Goal: Task Accomplishment & Management: Manage account settings

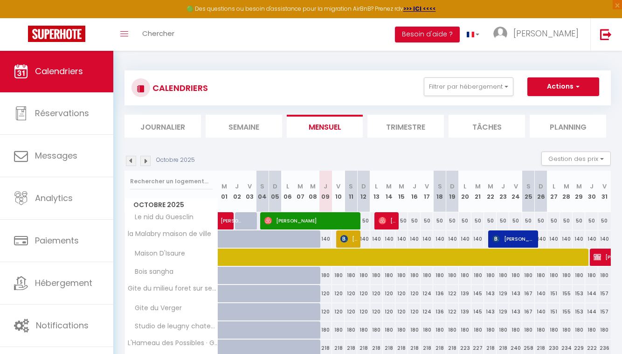
scroll to position [126, 0]
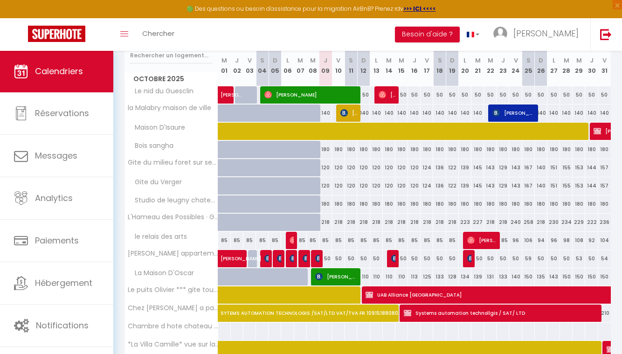
click at [324, 241] on div "85" at bounding box center [325, 240] width 13 height 17
type input "85"
type input "Jeu 09 Octobre 2025"
type input "Ven 10 Octobre 2025"
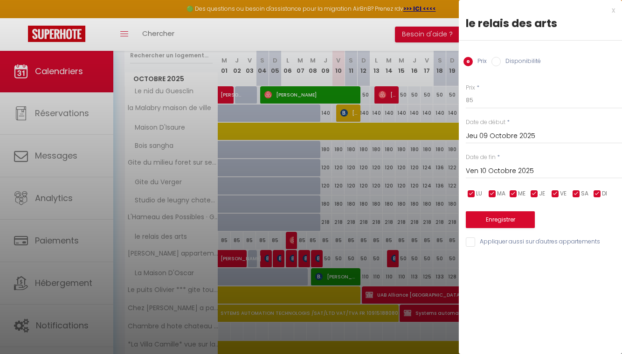
click at [494, 63] on input "Disponibilité" at bounding box center [495, 61] width 9 height 9
radio input "true"
radio input "false"
click at [511, 173] on input "Ven 10 Octobre 2025" at bounding box center [543, 172] width 156 height 12
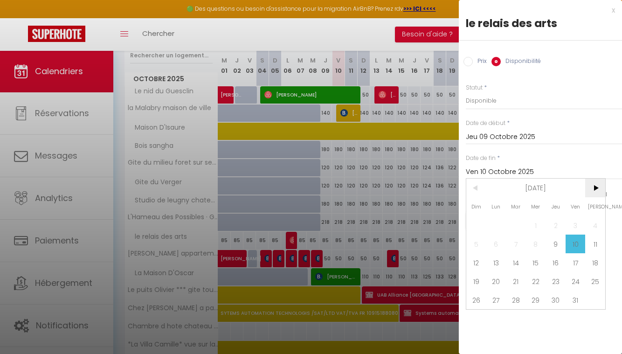
click at [595, 189] on span ">" at bounding box center [595, 187] width 20 height 19
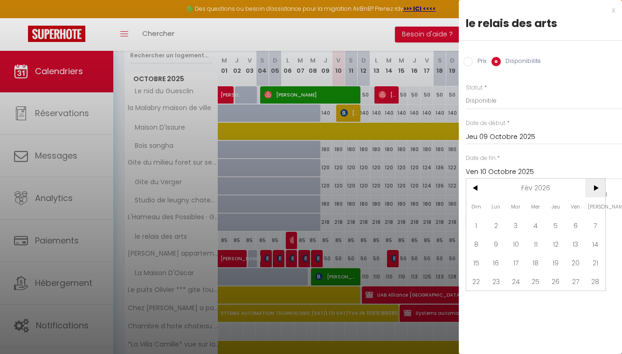
click at [595, 189] on span ">" at bounding box center [595, 187] width 20 height 19
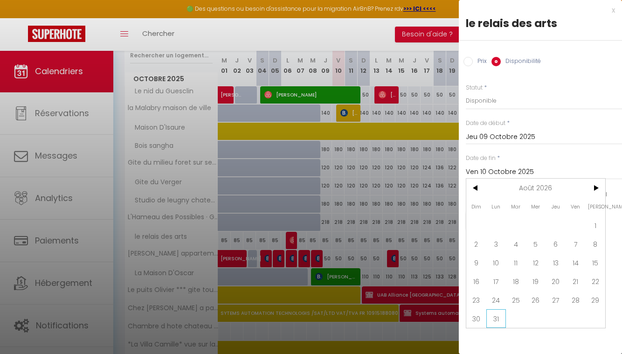
click at [502, 316] on span "31" at bounding box center [496, 318] width 20 height 19
type input "Lun 31 Août 2026"
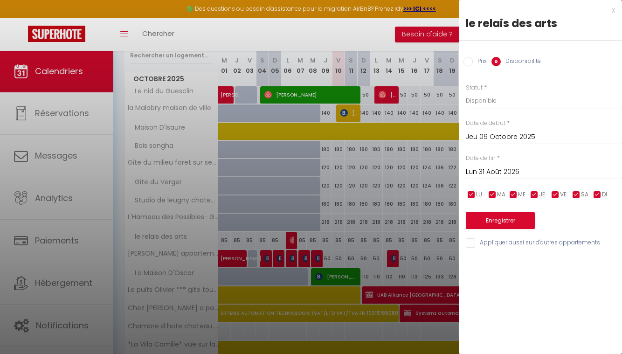
click at [514, 216] on button "Enregistrer" at bounding box center [499, 220] width 69 height 17
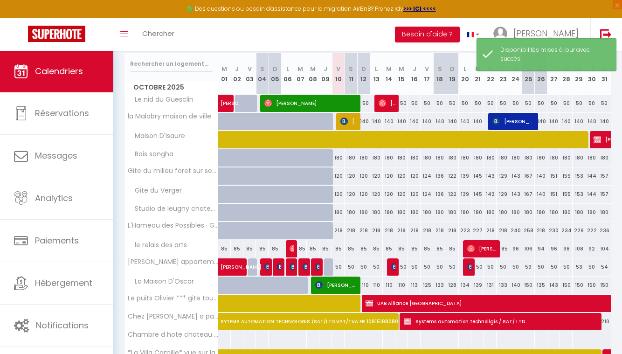
scroll to position [120, 0]
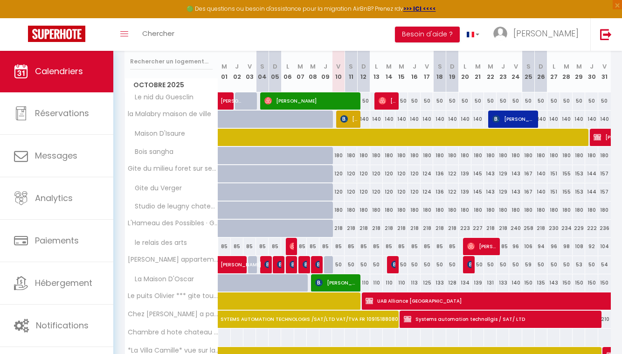
click at [301, 246] on div "85" at bounding box center [300, 246] width 13 height 17
select select "1"
type input "Mar 07 Octobre 2025"
type input "Mer 08 Octobre 2025"
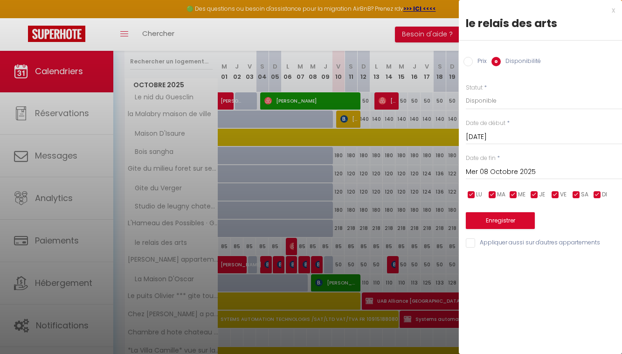
click at [504, 169] on input "Mer 08 Octobre 2025" at bounding box center [543, 172] width 156 height 12
click at [391, 26] on div at bounding box center [311, 177] width 622 height 354
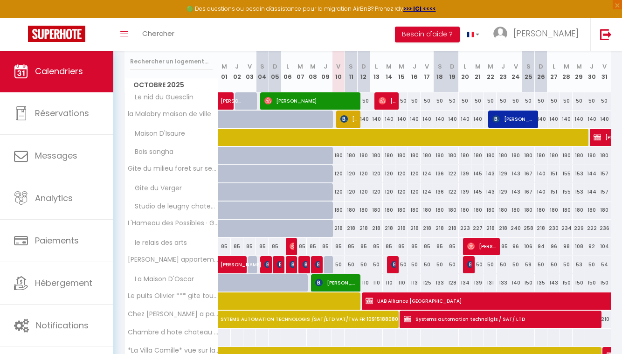
click at [301, 245] on div "85" at bounding box center [300, 246] width 13 height 17
select select "1"
type input "Mar 07 Octobre 2025"
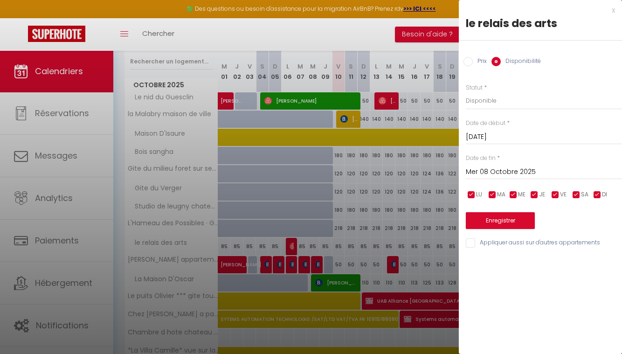
click at [531, 171] on input "Mer 08 Octobre 2025" at bounding box center [543, 172] width 156 height 12
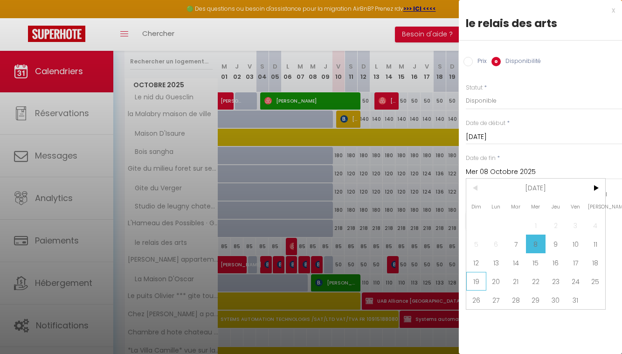
click at [480, 278] on span "19" at bounding box center [476, 281] width 20 height 19
type input "Dim 19 Octobre 2025"
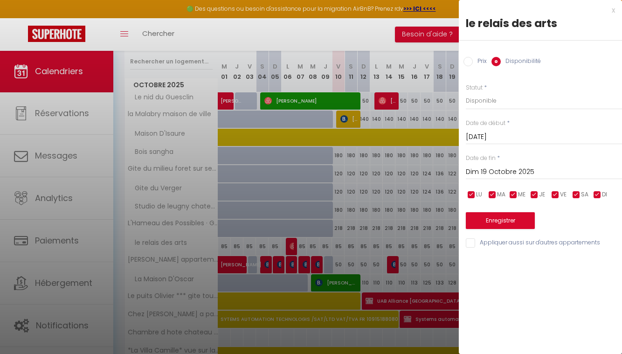
click at [507, 216] on button "Enregistrer" at bounding box center [499, 220] width 69 height 17
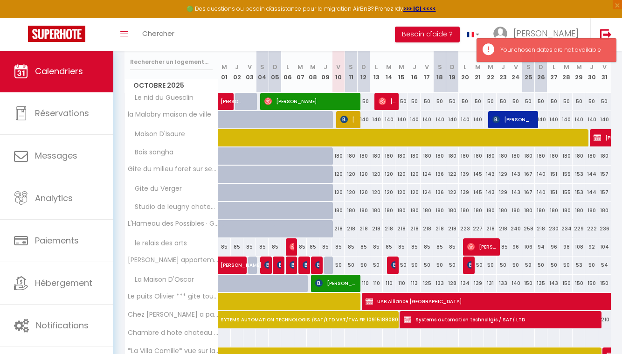
scroll to position [123, 0]
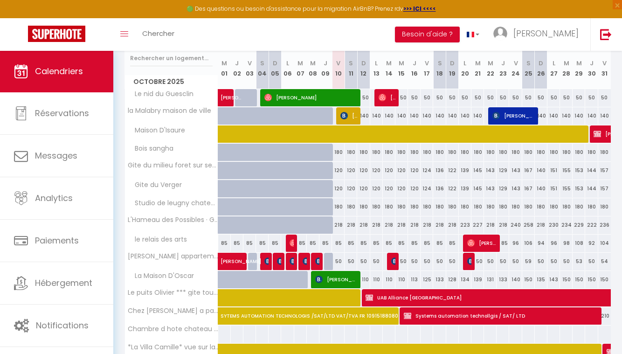
click at [341, 245] on div "85" at bounding box center [338, 242] width 13 height 17
type input "Ven 10 Octobre 2025"
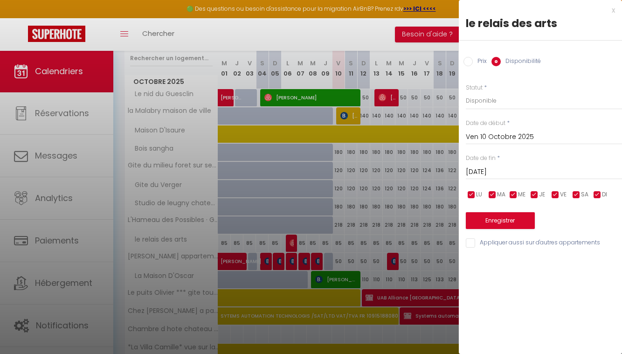
click at [510, 169] on input "Sam 11 Octobre 2025" at bounding box center [543, 172] width 156 height 12
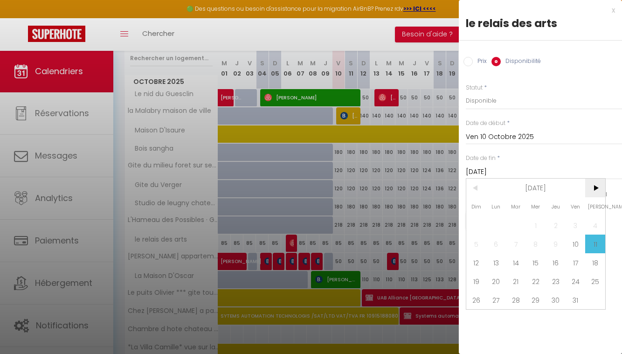
click at [600, 188] on span ">" at bounding box center [595, 187] width 20 height 19
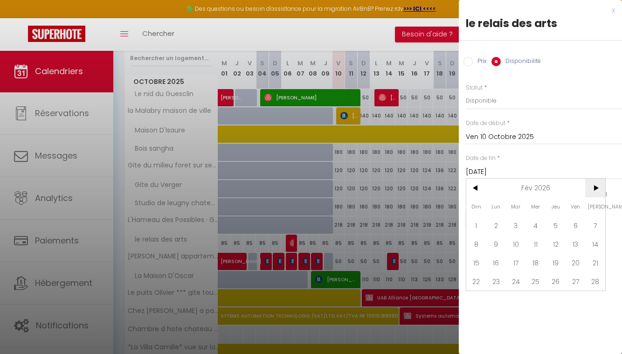
click at [600, 188] on span ">" at bounding box center [595, 187] width 20 height 19
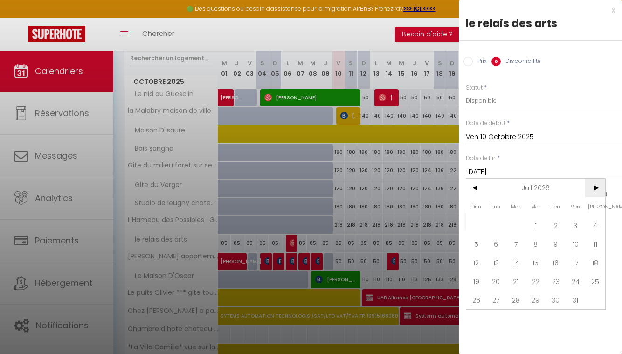
click at [600, 188] on span ">" at bounding box center [595, 187] width 20 height 19
click at [557, 300] on span "31" at bounding box center [555, 299] width 20 height 19
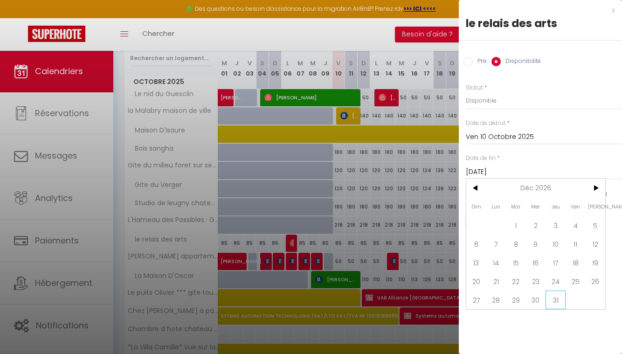
type input "Jeu 31 Décembre 2026"
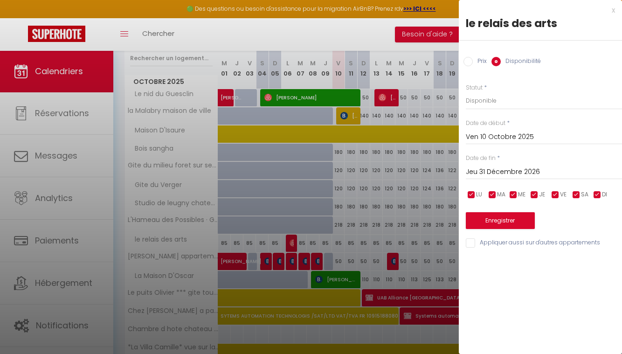
click at [513, 219] on button "Enregistrer" at bounding box center [499, 220] width 69 height 17
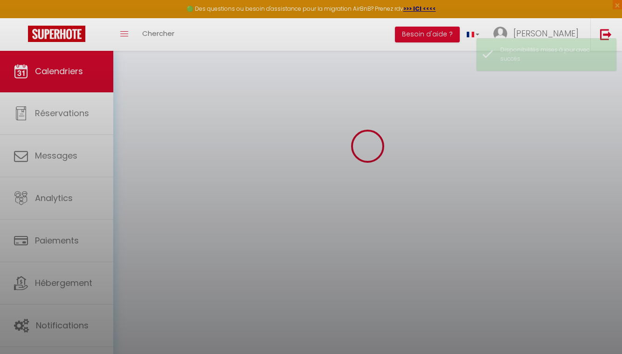
scroll to position [50, 0]
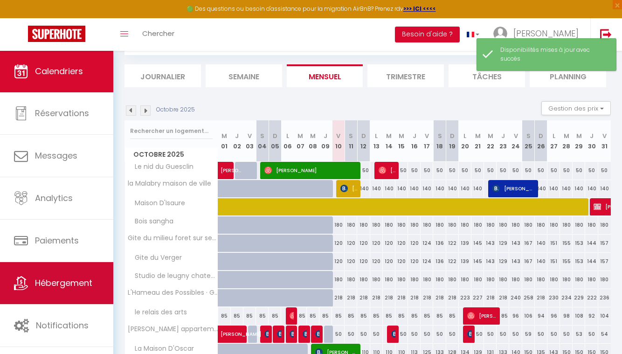
click at [62, 289] on link "Hébergement" at bounding box center [56, 283] width 113 height 42
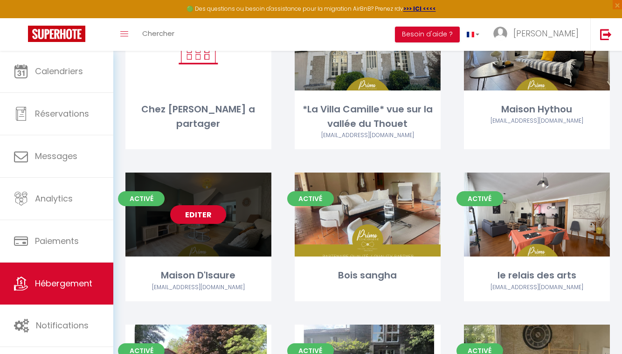
scroll to position [468, 0]
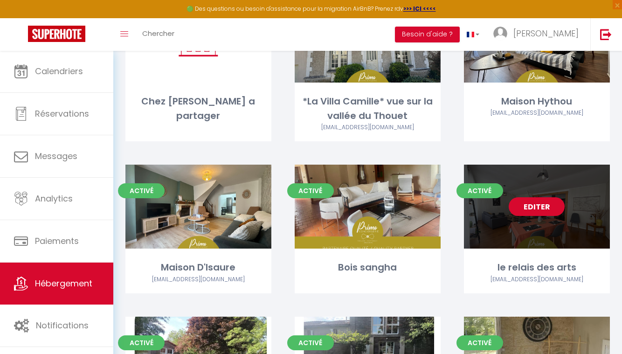
click at [536, 197] on link "Editer" at bounding box center [536, 206] width 56 height 19
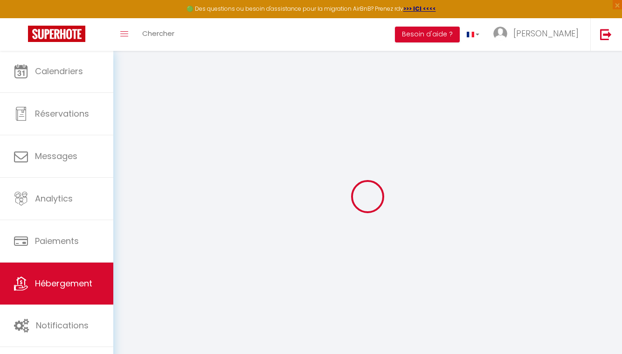
select select "+ 18 %"
select select "+ 25 %"
checkbox input "true"
checkbox input "false"
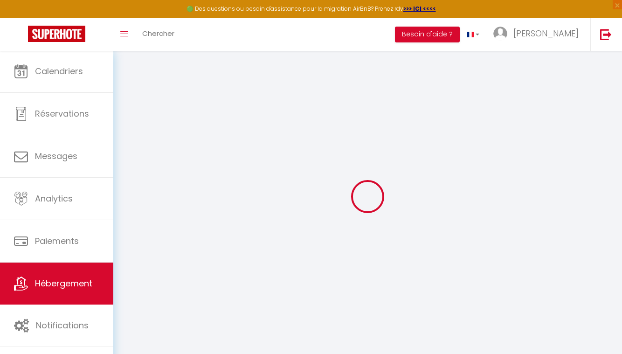
checkbox input "false"
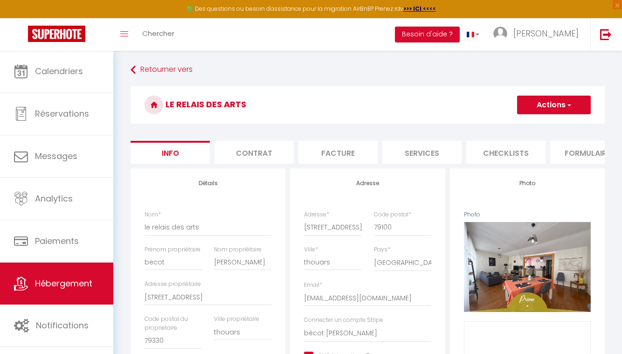
checkbox input "true"
checkbox input "false"
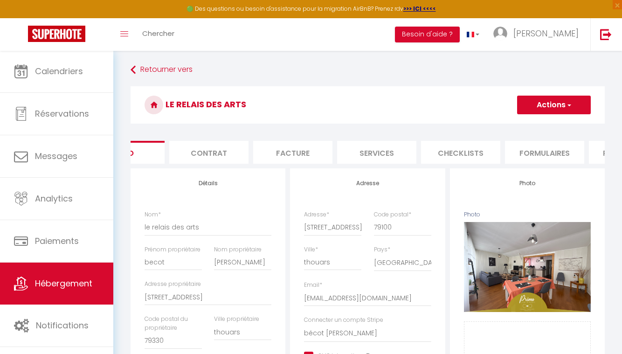
select select "well_reviewed_guests"
select select "EUR"
select select
select select "22382-828866784327227407"
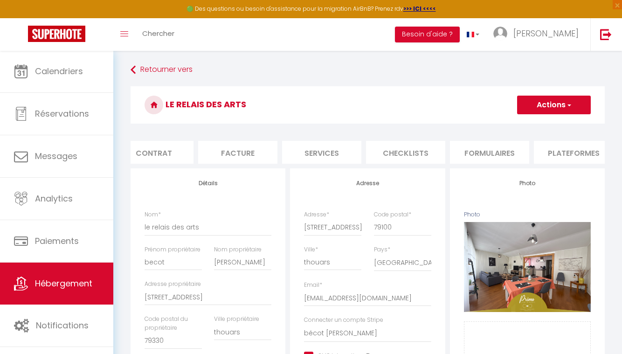
scroll to position [0, 122]
click at [550, 148] on li "Plateformes" at bounding box center [551, 152] width 79 height 23
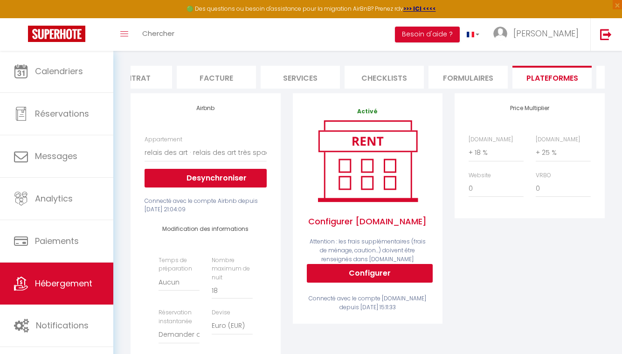
scroll to position [76, 0]
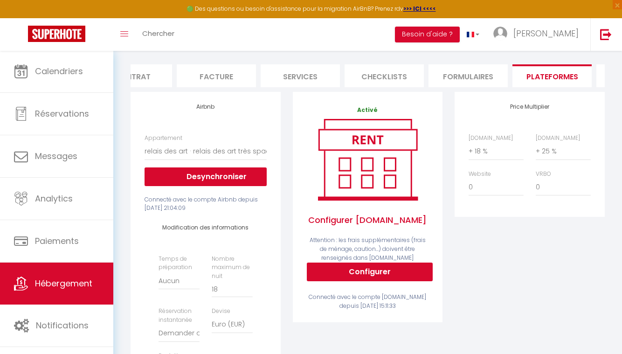
click at [367, 267] on button "Configurer" at bounding box center [370, 271] width 126 height 19
select select
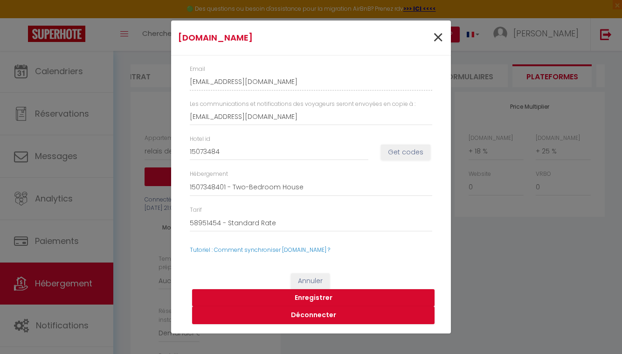
click at [438, 40] on span "×" at bounding box center [438, 38] width 12 height 28
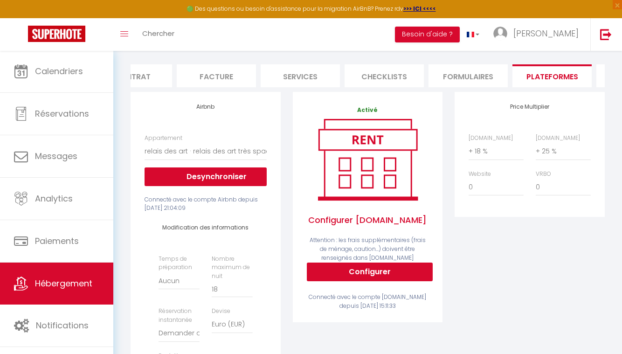
click at [159, 78] on li "Contrat" at bounding box center [132, 75] width 79 height 23
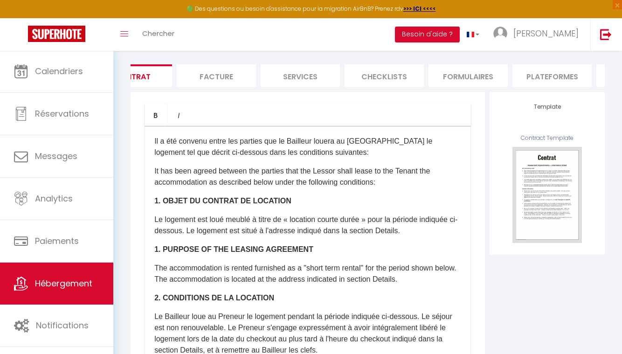
checkbox input "true"
checkbox input "false"
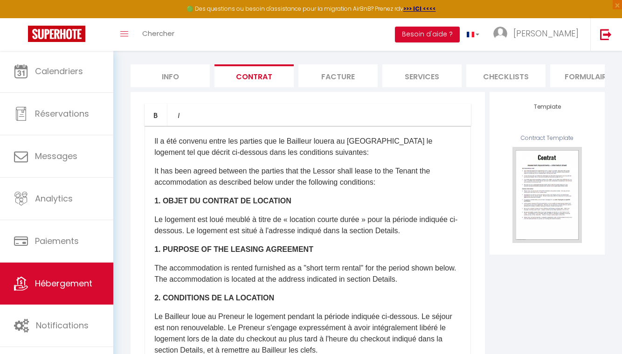
scroll to position [0, 0]
click at [185, 74] on li "Info" at bounding box center [169, 75] width 79 height 23
checkbox input "true"
checkbox input "false"
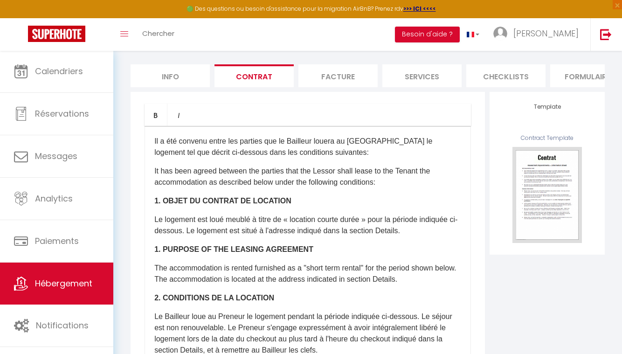
checkbox input "false"
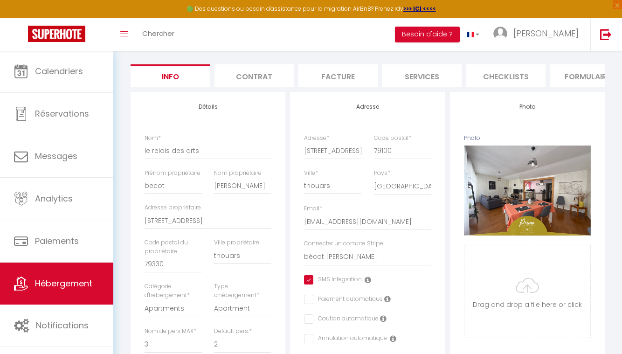
click at [430, 73] on li "Services" at bounding box center [421, 75] width 79 height 23
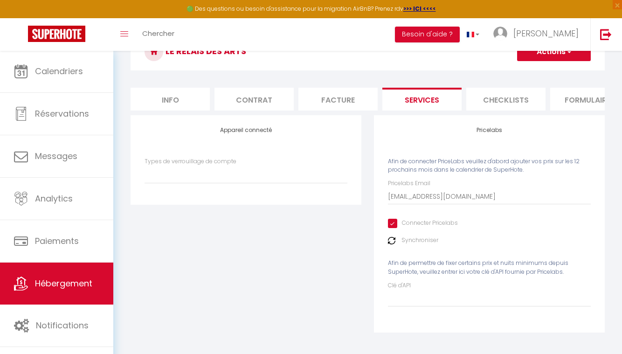
scroll to position [52, 0]
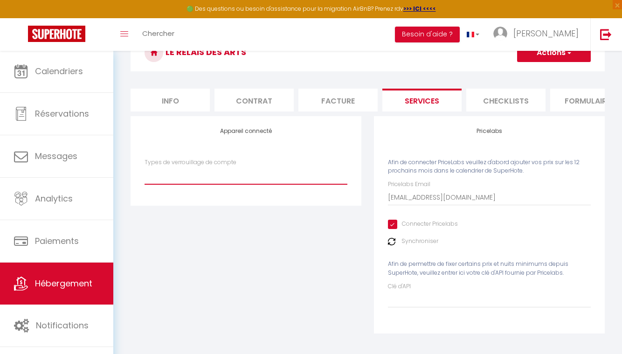
select select "IgloohomeV2"
checkbox input "false"
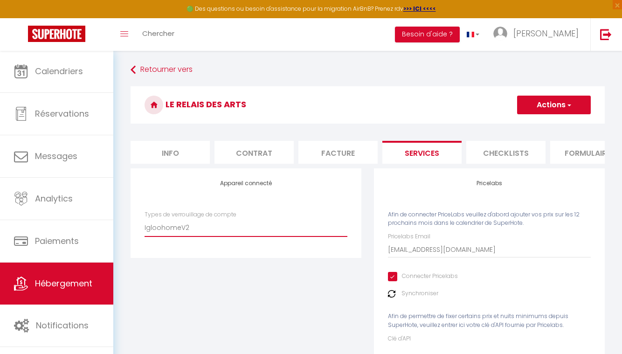
scroll to position [0, 0]
click at [393, 280] on input "Connecter Pricelabs" at bounding box center [423, 276] width 70 height 9
checkbox input "false"
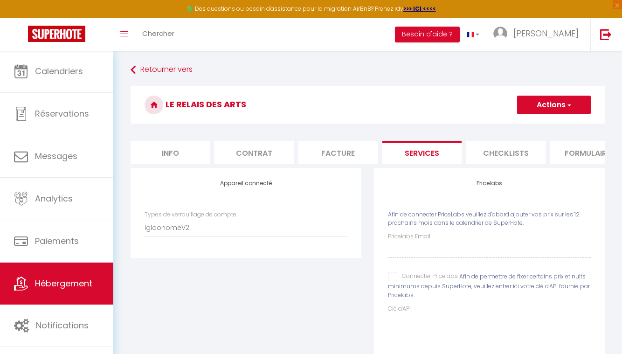
click at [393, 280] on input "Connecter Pricelabs" at bounding box center [423, 276] width 70 height 9
checkbox input "true"
checkbox input "false"
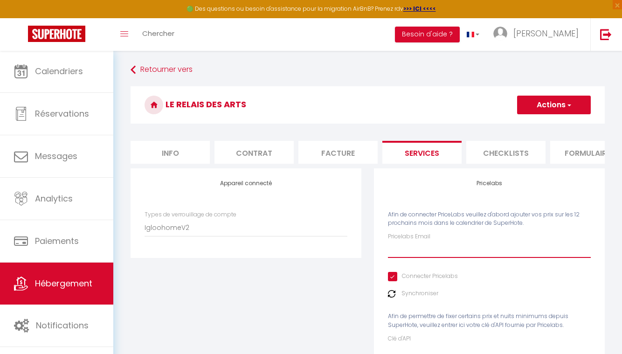
click at [416, 252] on input "Pricelabs Email" at bounding box center [489, 249] width 203 height 17
type input "[EMAIL_ADDRESS][DOMAIN_NAME]"
checkbox input "false"
click at [394, 280] on input "Connecter Pricelabs" at bounding box center [423, 276] width 70 height 9
checkbox input "false"
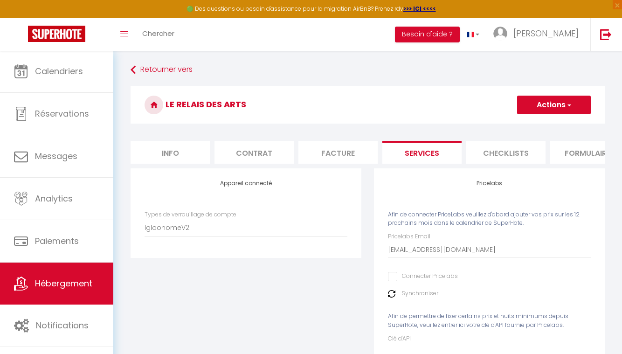
checkbox input "false"
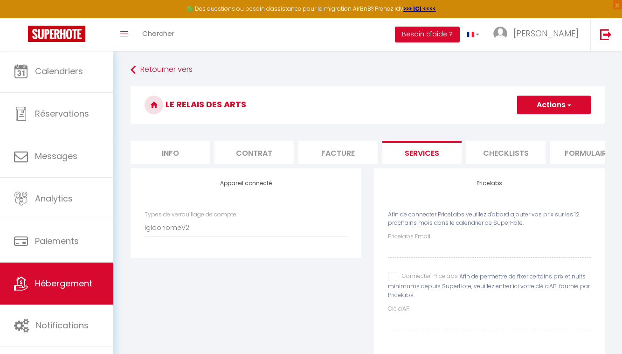
click at [541, 111] on button "Actions" at bounding box center [554, 105] width 74 height 19
click at [538, 128] on link "Enregistrer" at bounding box center [553, 125] width 74 height 12
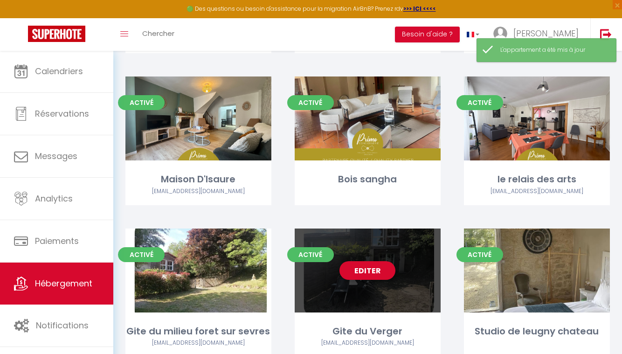
scroll to position [491, 0]
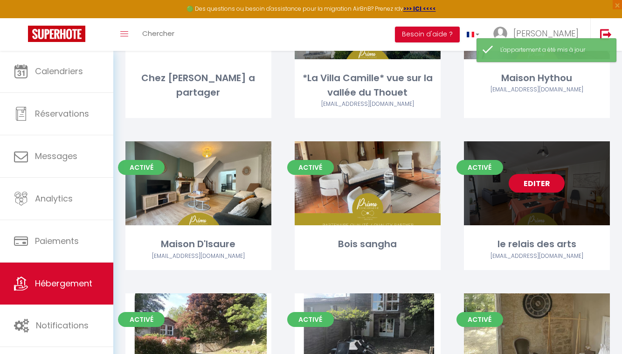
click at [538, 174] on link "Editer" at bounding box center [536, 183] width 56 height 19
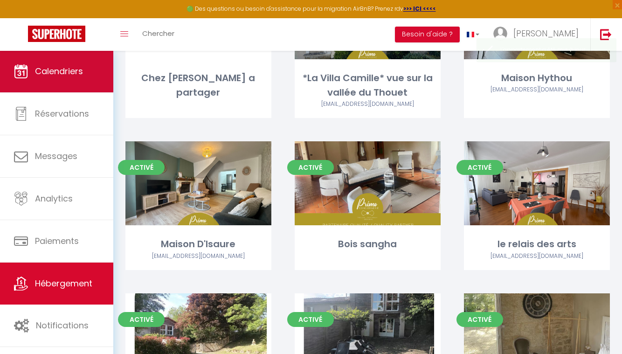
click at [91, 69] on link "Calendriers" at bounding box center [56, 71] width 113 height 42
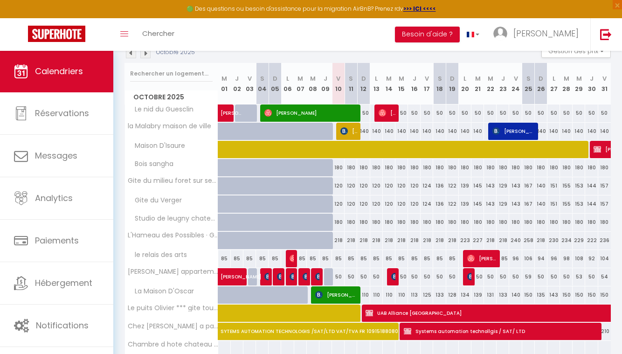
scroll to position [109, 0]
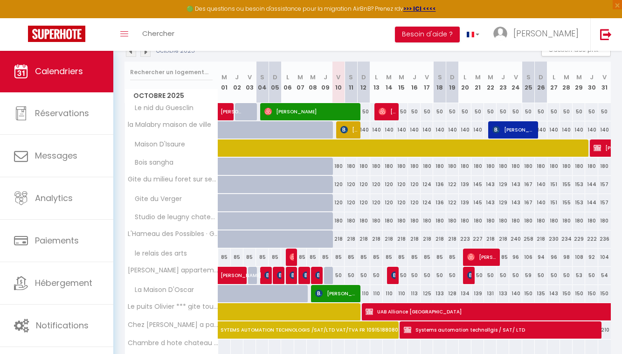
click at [339, 256] on div "85" at bounding box center [338, 256] width 13 height 17
type input "85"
type input "Ven 10 Octobre 2025"
type input "Sam 11 Octobre 2025"
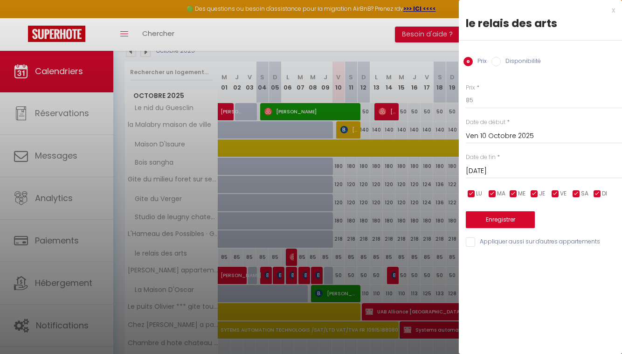
click at [506, 54] on div "Prix Disponibilité" at bounding box center [539, 56] width 163 height 31
click at [505, 61] on label "Disponibilité" at bounding box center [520, 62] width 40 height 10
click at [500, 61] on input "Disponibilité" at bounding box center [495, 61] width 9 height 9
radio input "true"
click at [475, 60] on label "Prix" at bounding box center [479, 62] width 14 height 10
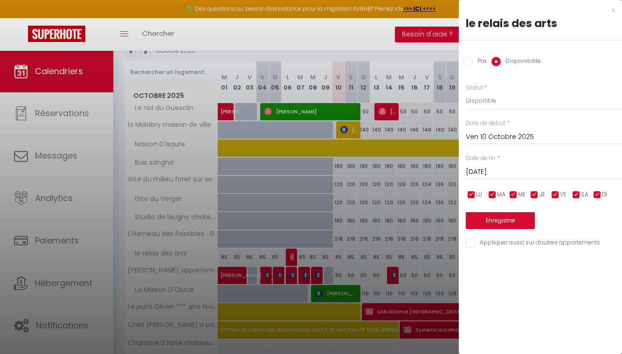
click at [472, 60] on input "Prix" at bounding box center [467, 61] width 9 height 9
radio input "true"
radio input "false"
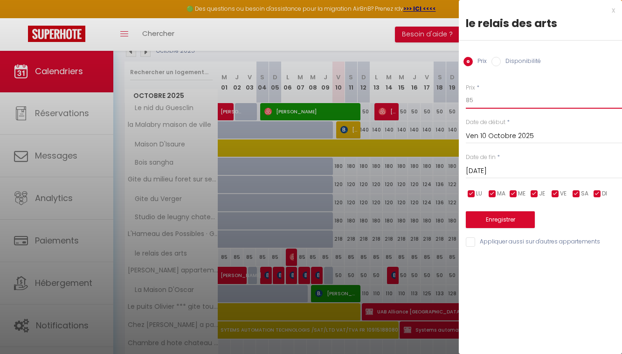
click at [494, 105] on input "85" at bounding box center [543, 100] width 156 height 17
type input "8"
type input "100"
click at [512, 169] on input "Sam 11 Octobre 2025" at bounding box center [543, 171] width 156 height 12
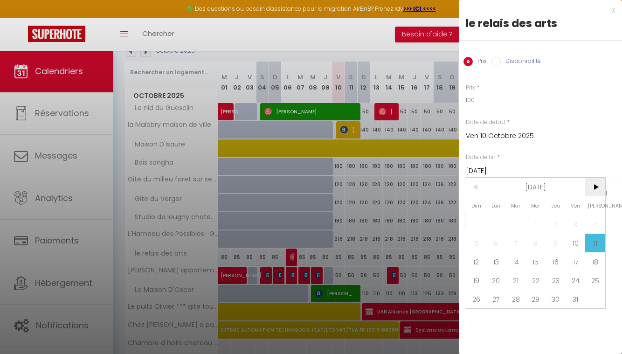
click at [597, 186] on span ">" at bounding box center [595, 187] width 20 height 19
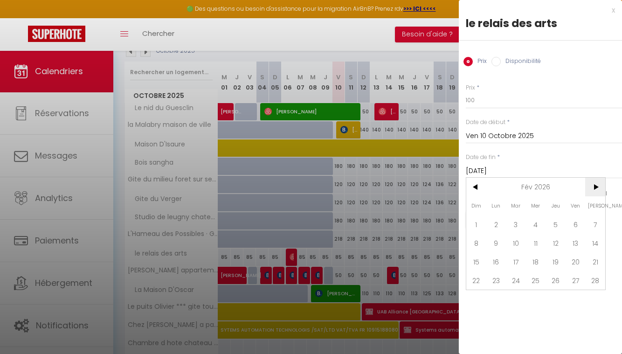
click at [597, 186] on span ">" at bounding box center [595, 187] width 20 height 19
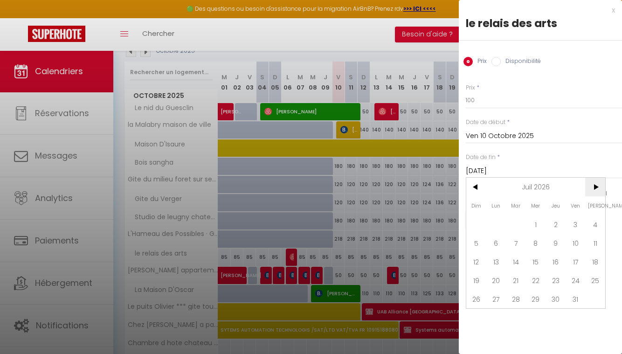
click at [597, 186] on span ">" at bounding box center [595, 187] width 20 height 19
click at [554, 296] on span "31" at bounding box center [555, 298] width 20 height 19
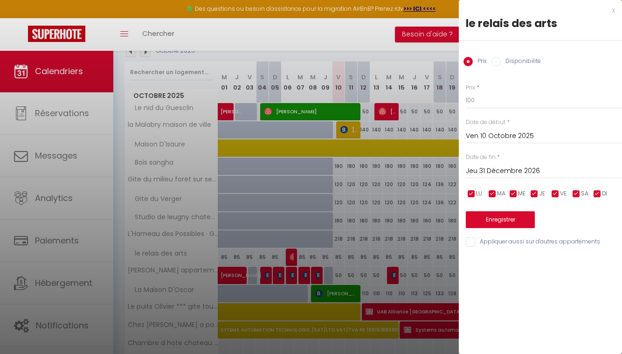
click at [535, 168] on input "Jeu 31 Décembre 2026" at bounding box center [543, 171] width 156 height 12
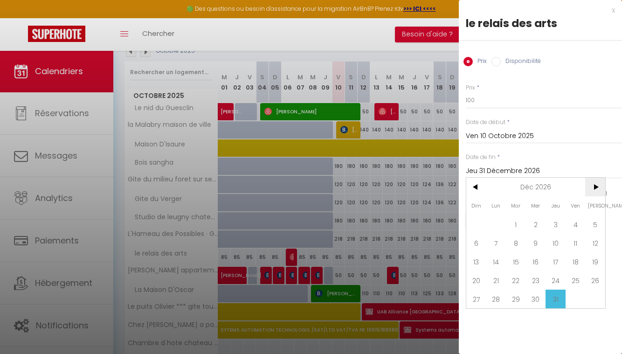
click at [594, 186] on span ">" at bounding box center [595, 187] width 20 height 19
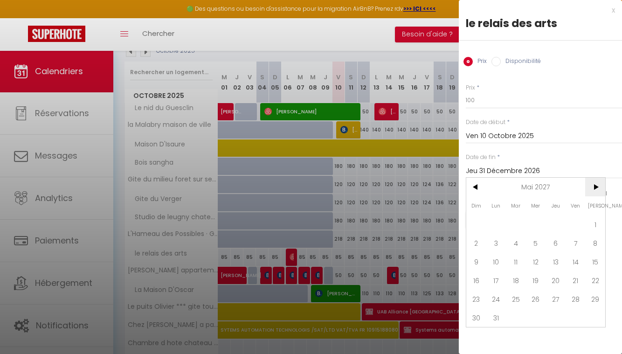
click at [594, 186] on span ">" at bounding box center [595, 187] width 20 height 19
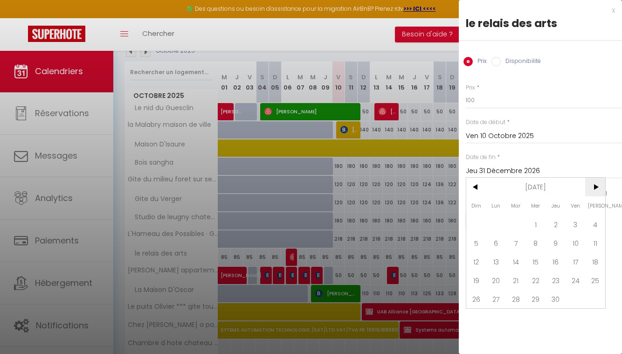
click at [594, 186] on span ">" at bounding box center [595, 187] width 20 height 19
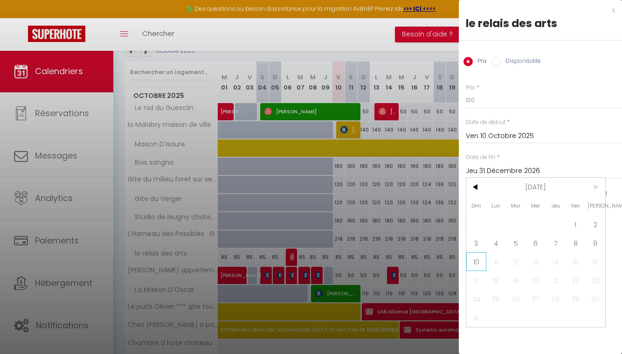
click at [476, 264] on span "10" at bounding box center [476, 261] width 20 height 19
type input "Dim 10 Octobre 2027"
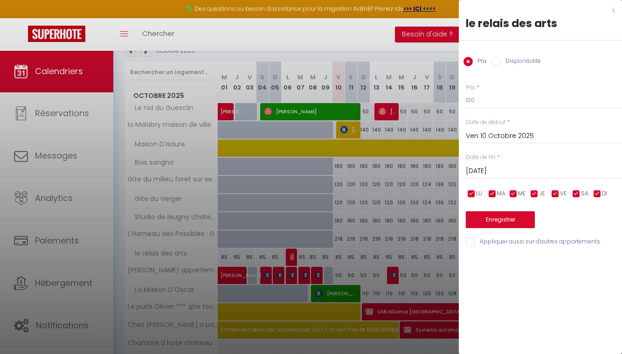
click at [509, 217] on button "Enregistrer" at bounding box center [499, 219] width 69 height 17
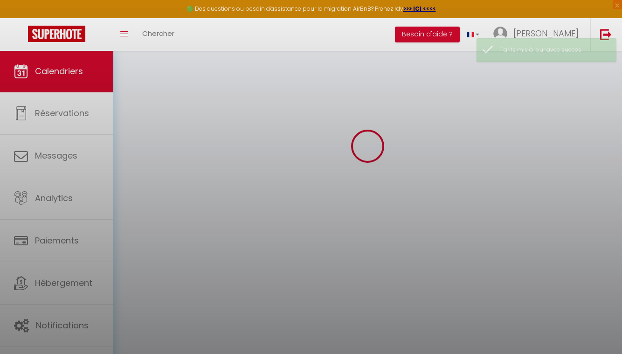
scroll to position [50, 0]
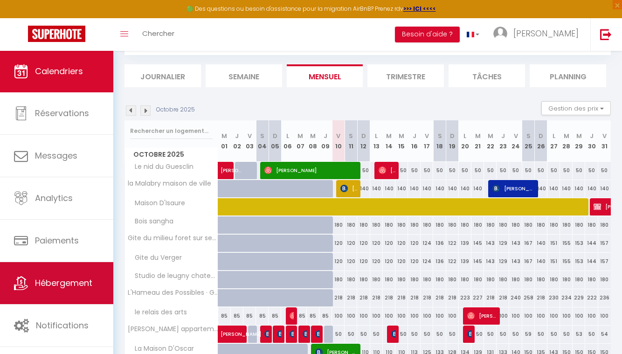
click at [77, 285] on span "Hébergement" at bounding box center [63, 283] width 57 height 12
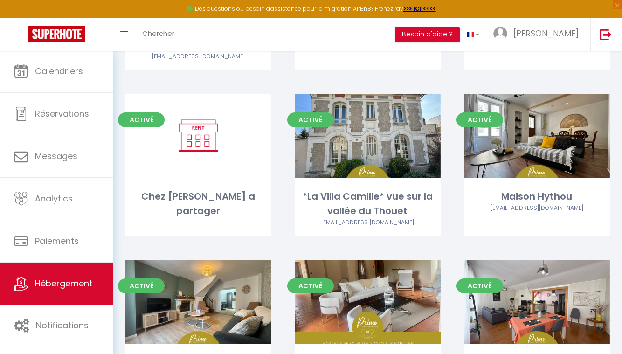
scroll to position [383, 0]
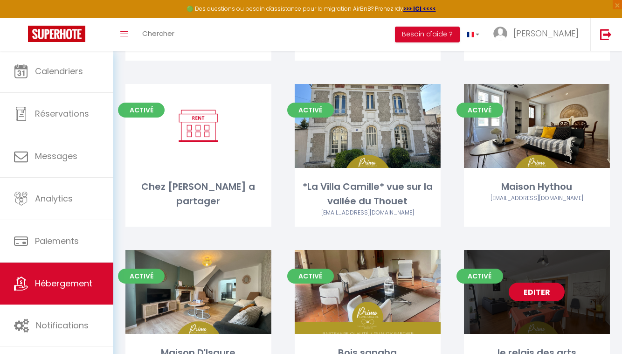
click at [542, 282] on link "Editer" at bounding box center [536, 291] width 56 height 19
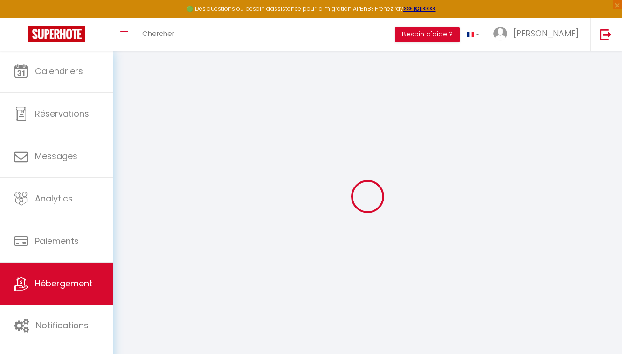
select select "IgloohomeV2"
checkbox input "false"
select select "17:00"
select select "00:00"
select select "11:00"
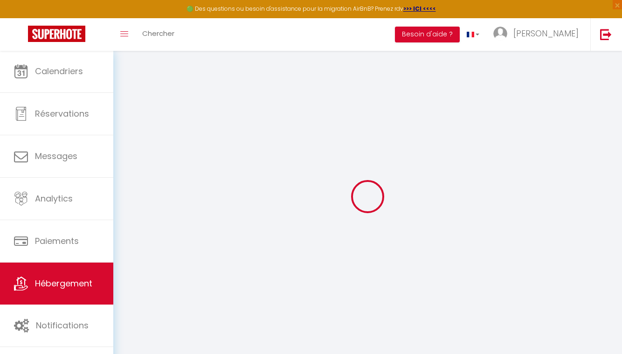
select select "30"
select select "120"
checkbox input "true"
checkbox input "false"
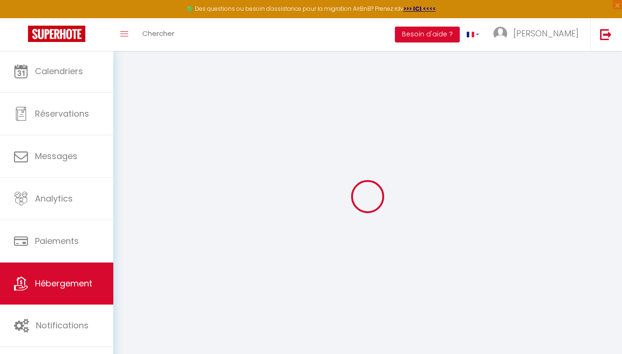
checkbox input "false"
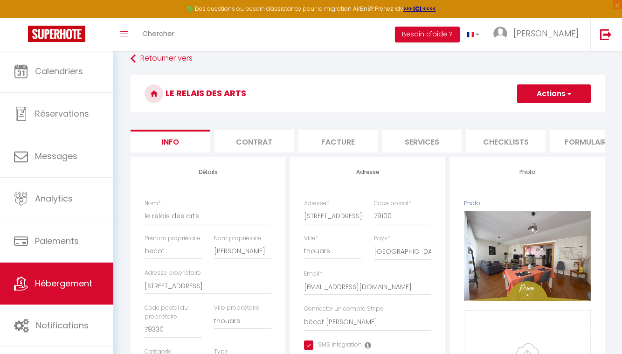
checkbox input "true"
checkbox input "false"
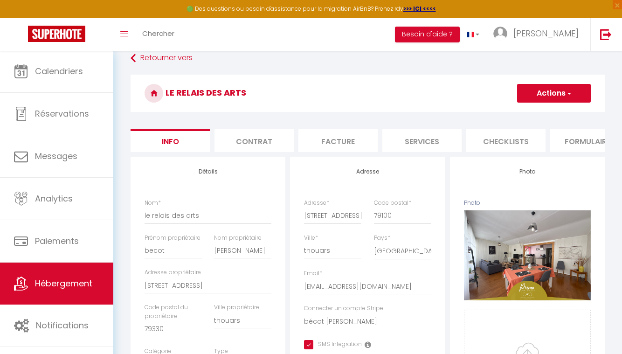
click at [432, 145] on li "Services" at bounding box center [421, 140] width 79 height 23
checkbox input "false"
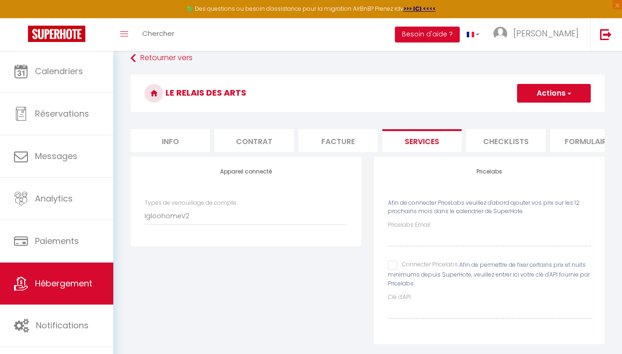
click at [391, 267] on input "Connecter Pricelabs" at bounding box center [423, 264] width 70 height 9
checkbox input "true"
checkbox input "false"
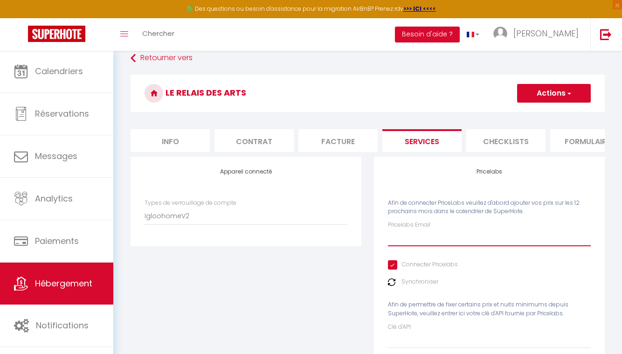
click at [418, 233] on input "Pricelabs Email" at bounding box center [489, 237] width 203 height 17
type input "[EMAIL_ADDRESS][DOMAIN_NAME]"
checkbox input "false"
click at [554, 95] on button "Actions" at bounding box center [554, 93] width 74 height 19
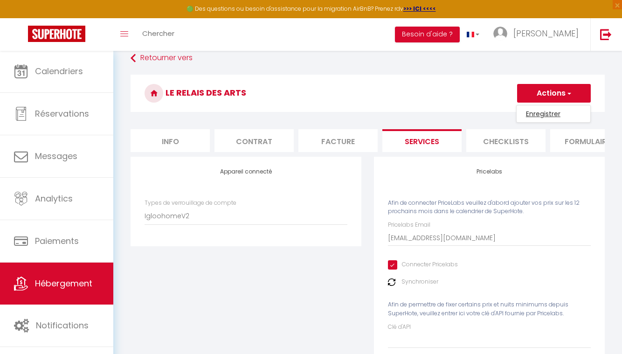
click at [546, 115] on link "Enregistrer" at bounding box center [553, 114] width 74 height 12
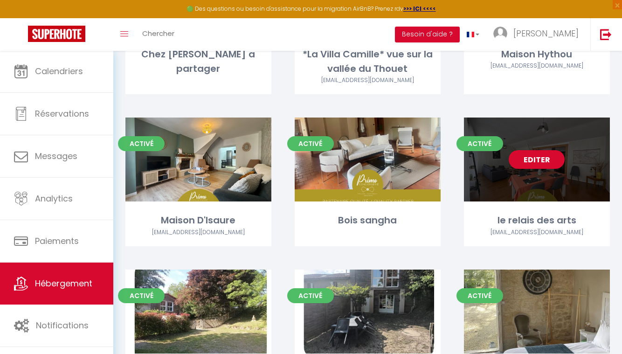
scroll to position [520, 0]
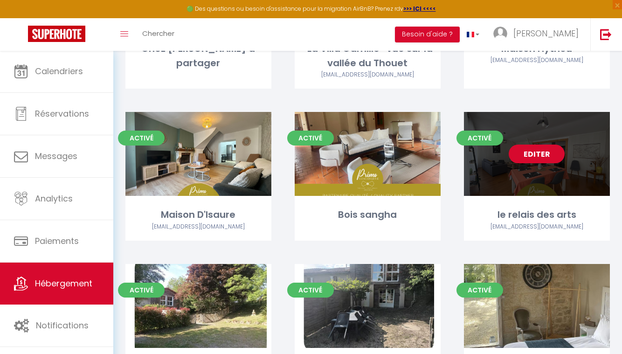
click at [544, 144] on link "Editer" at bounding box center [536, 153] width 56 height 19
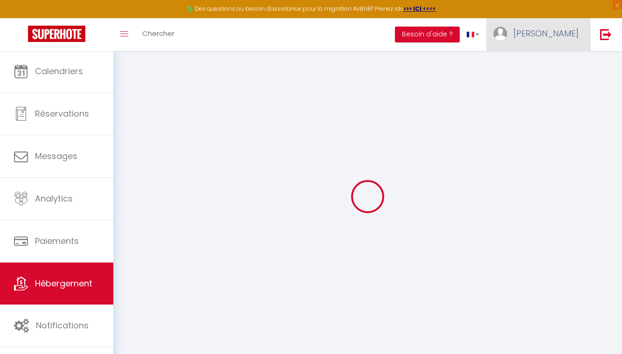
select select "IgloohomeV2"
type input "[EMAIL_ADDRESS][DOMAIN_NAME]"
checkbox input "true"
checkbox input "false"
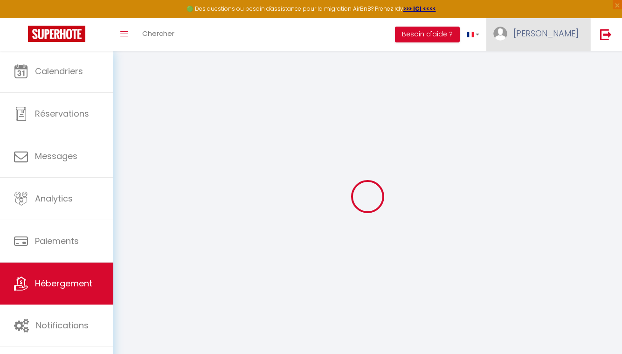
checkbox input "false"
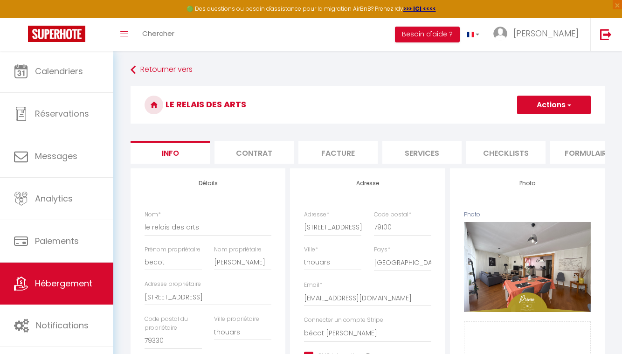
click at [425, 154] on li "Services" at bounding box center [421, 152] width 79 height 23
checkbox input "false"
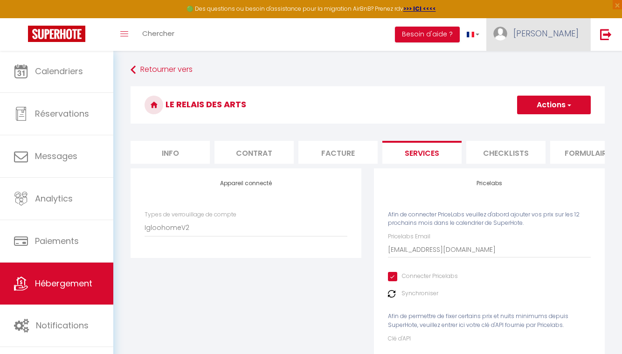
click at [571, 39] on link "[PERSON_NAME]" at bounding box center [538, 34] width 104 height 33
click at [555, 65] on link "Paramètres" at bounding box center [552, 65] width 69 height 16
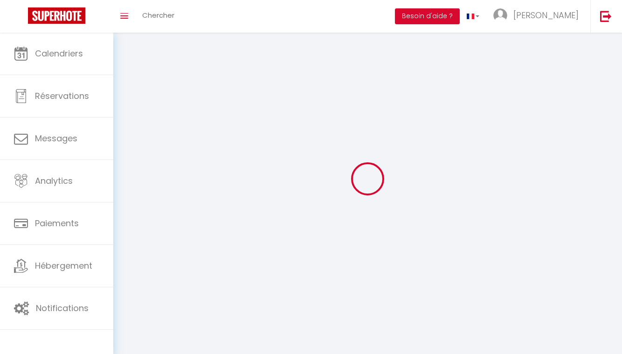
type input "QS6ByOJiO46hYmZWMTjaXmnYK"
type input "nr8rkJOFdgTS8hlH8KN5A9YIN"
type input "https://app.superhote.com/#/get-available-rentals/nr8rkJOFdgTS8hlH8KN5A9YIN"
select select "28"
select select "fr"
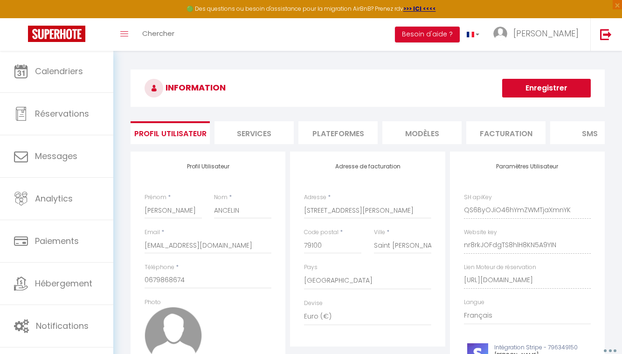
click at [276, 130] on li "Services" at bounding box center [253, 132] width 79 height 23
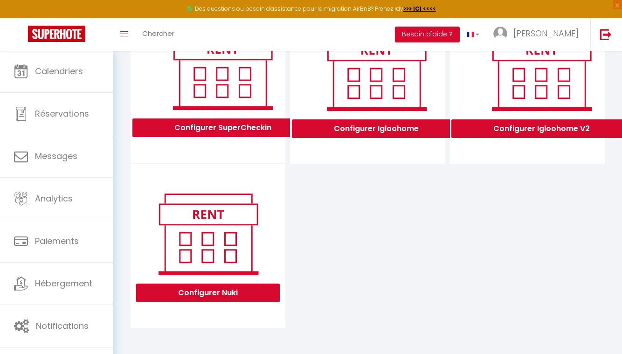
scroll to position [321, 0]
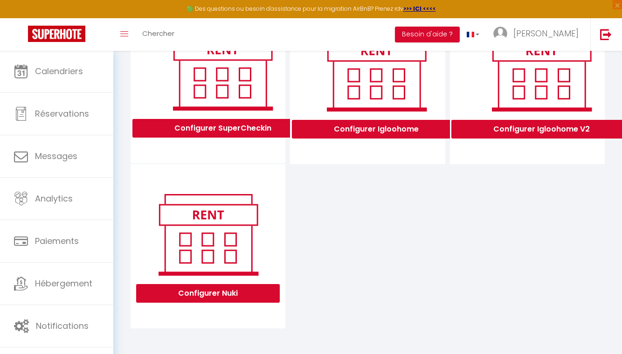
click at [537, 133] on button "Configurer Igloohome V2" at bounding box center [541, 129] width 180 height 19
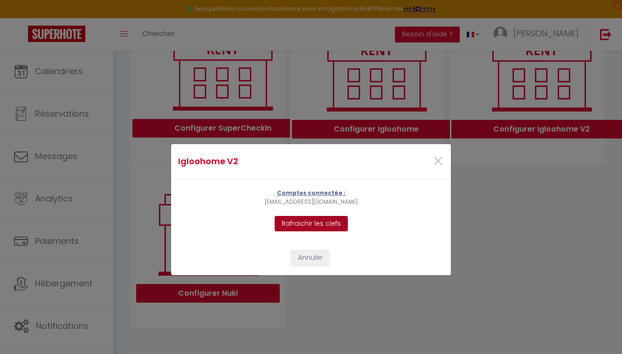
click at [302, 229] on button "Rafraichir les clefs" at bounding box center [310, 224] width 73 height 16
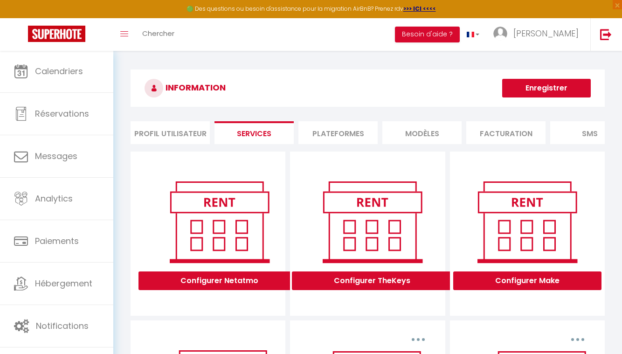
scroll to position [0, 0]
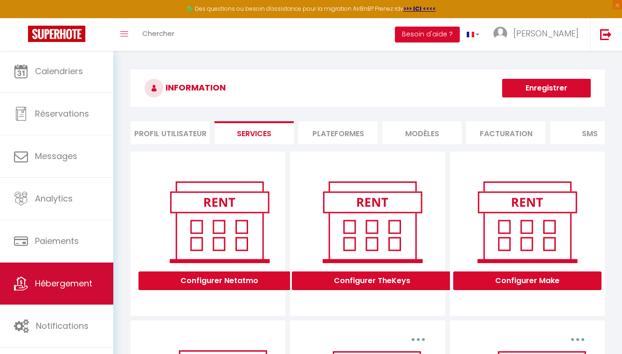
click at [52, 287] on span "Hébergement" at bounding box center [63, 283] width 57 height 12
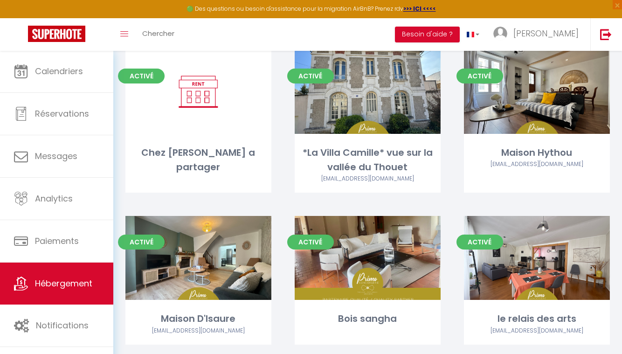
scroll to position [419, 0]
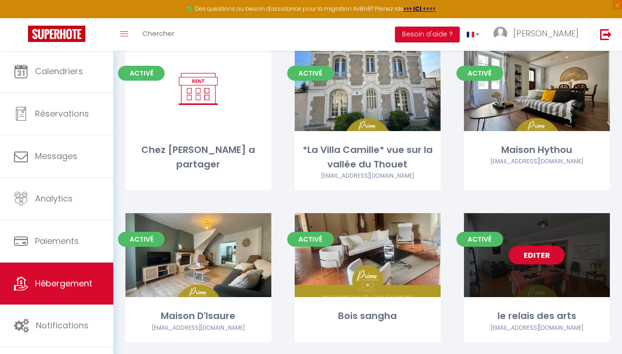
click at [540, 246] on link "Editer" at bounding box center [536, 255] width 56 height 19
select select "3"
select select "2"
select select "1"
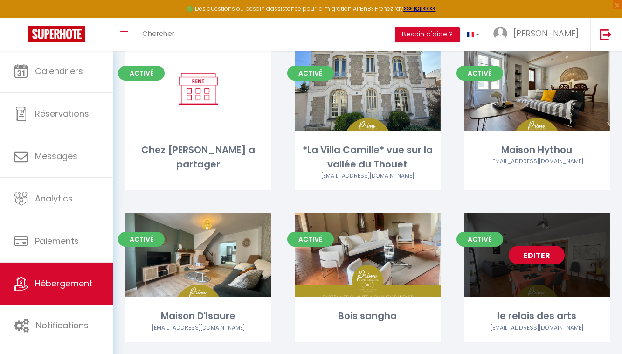
select select "28"
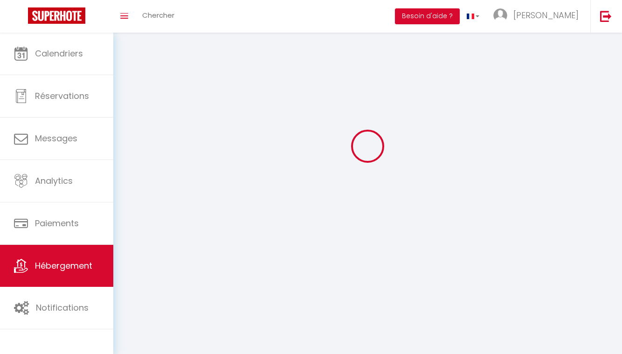
select select
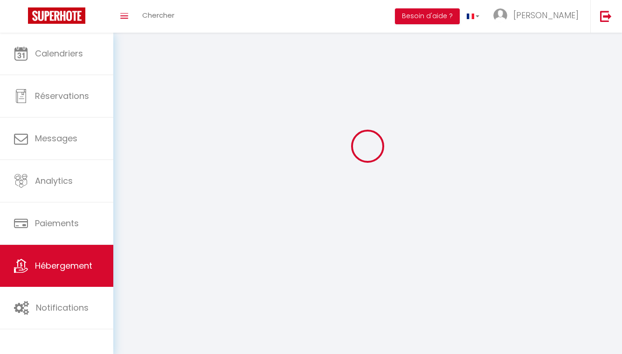
checkbox input "false"
select select
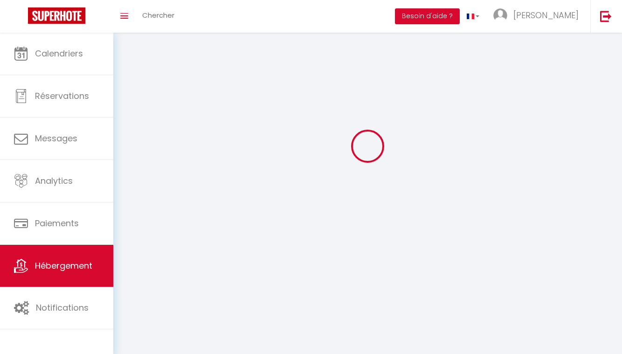
select select
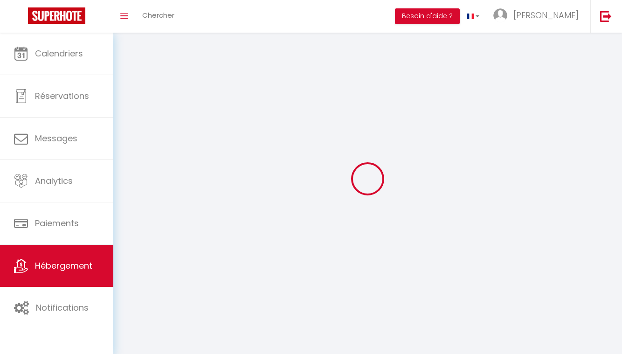
select select
checkbox input "false"
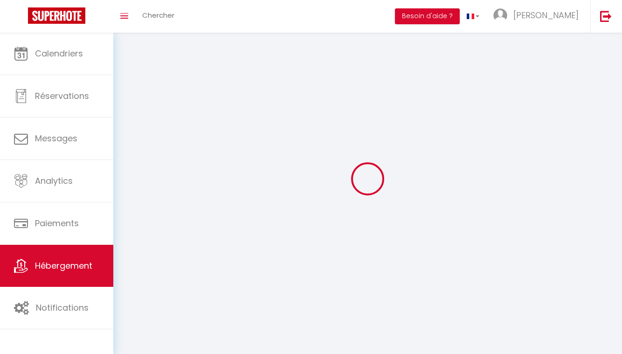
select select
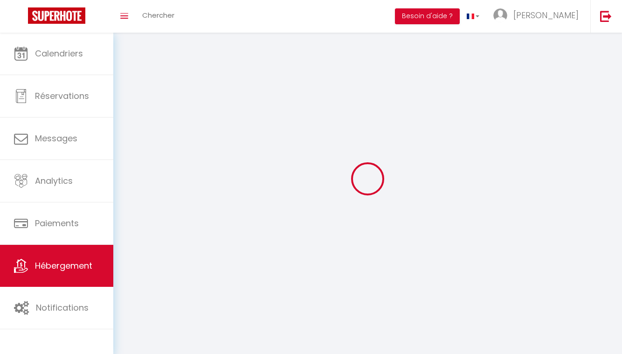
select select
checkbox input "false"
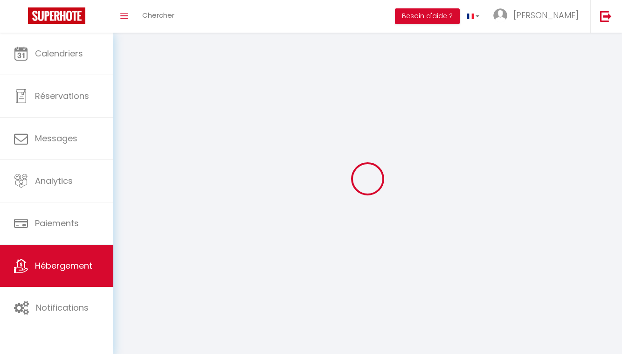
checkbox input "false"
select select
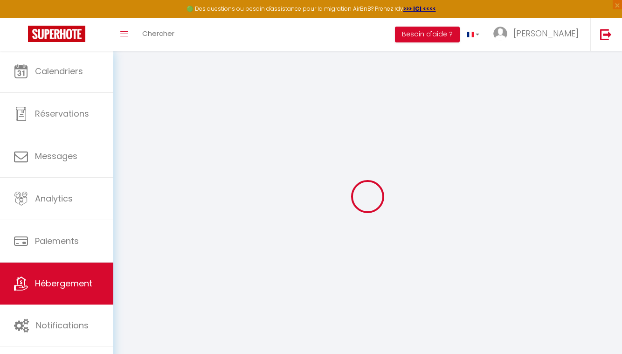
select select "IgloohomeV2"
type input "[EMAIL_ADDRESS][DOMAIN_NAME]"
checkbox input "true"
select select "2"
checkbox input "true"
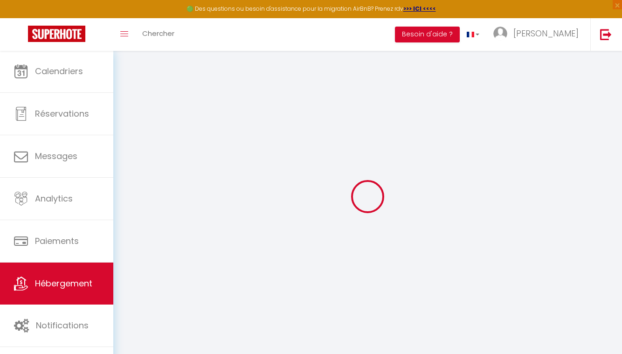
checkbox input "false"
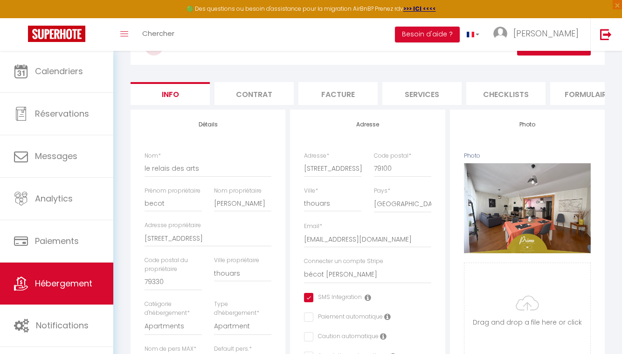
checkbox input "true"
checkbox input "false"
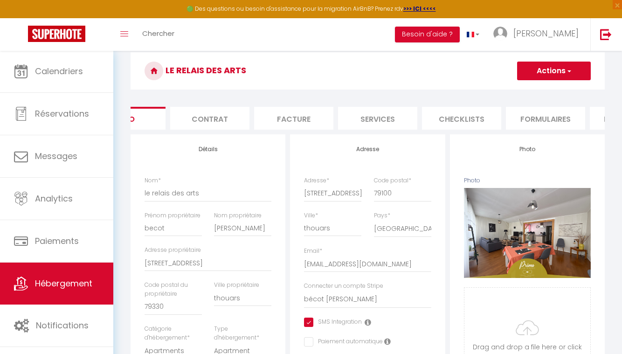
scroll to position [0, 43]
click at [385, 118] on li "Services" at bounding box center [378, 118] width 79 height 23
checkbox input "false"
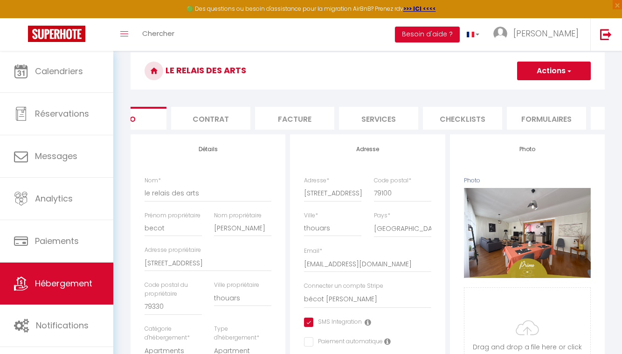
checkbox input "false"
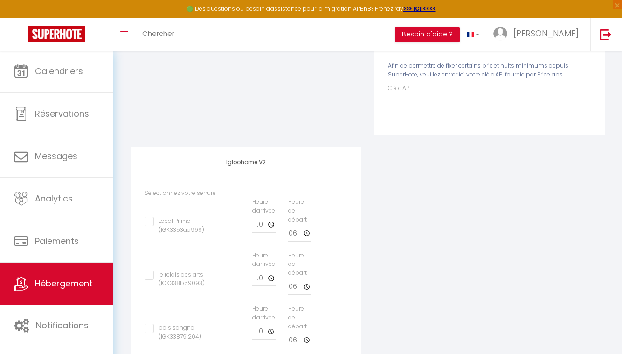
scroll to position [264, 0]
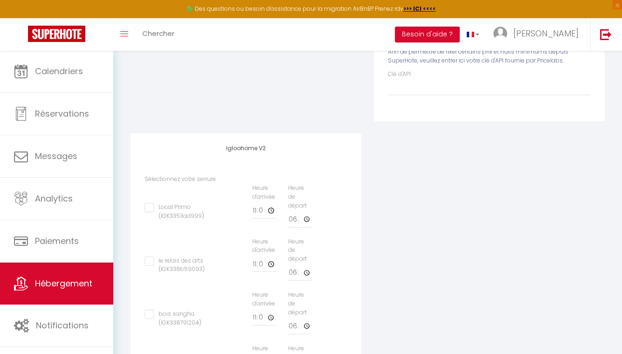
click at [151, 256] on input "le relais des arts (IGK338b59093)" at bounding box center [174, 260] width 60 height 9
checkbox input "true"
checkbox input "false"
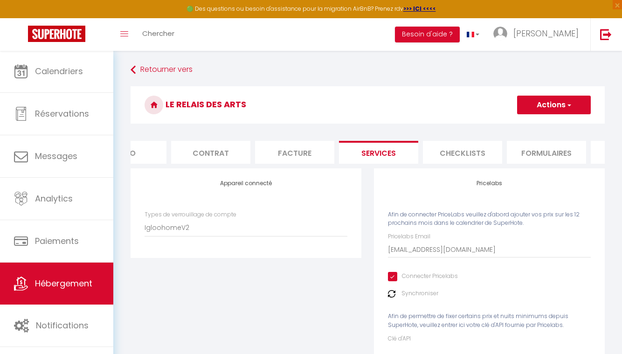
scroll to position [0, 0]
click at [563, 105] on button "Actions" at bounding box center [554, 105] width 74 height 19
click at [543, 126] on link "Enregistrer" at bounding box center [553, 125] width 74 height 12
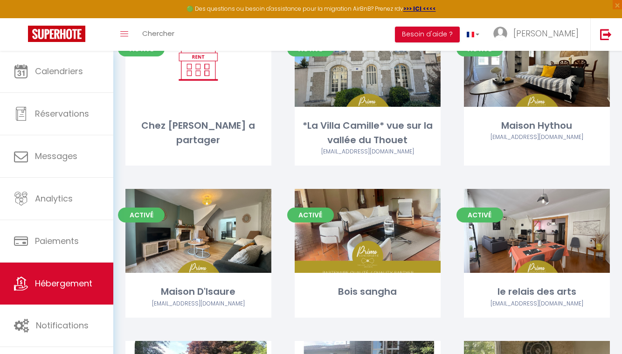
scroll to position [442, 0]
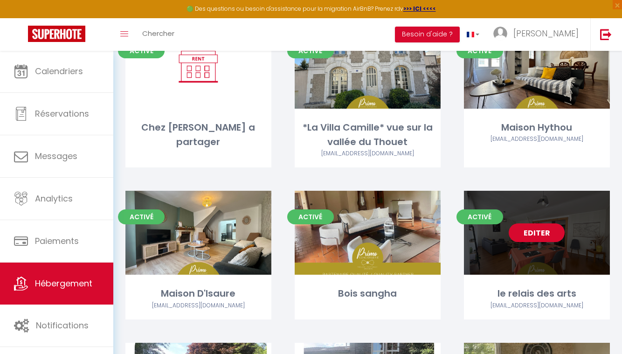
click at [535, 223] on link "Editer" at bounding box center [536, 232] width 56 height 19
select select "3"
select select "2"
select select "1"
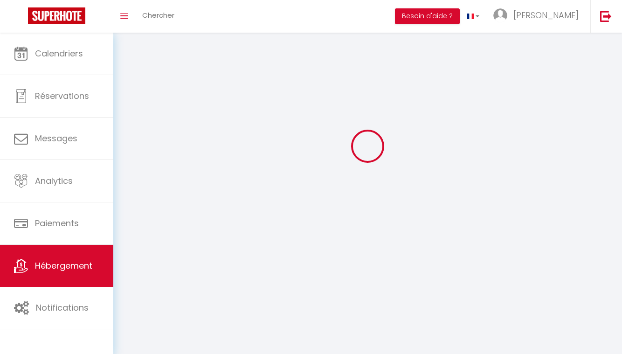
select select
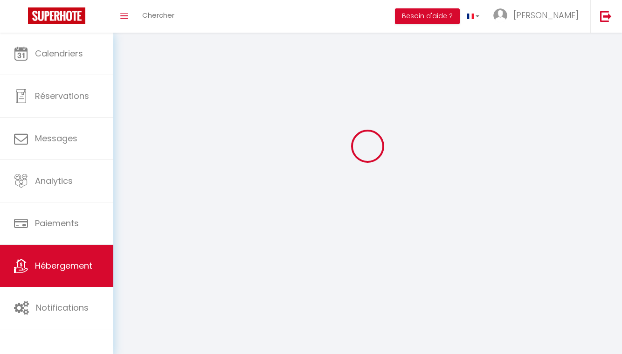
checkbox input "false"
select select
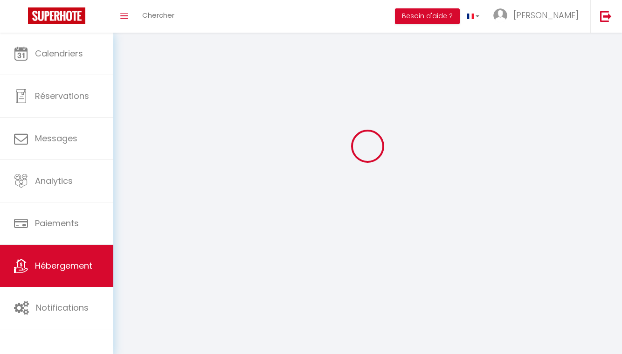
select select
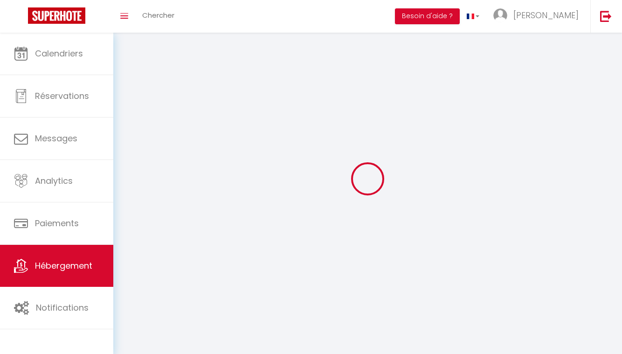
select select
checkbox input "false"
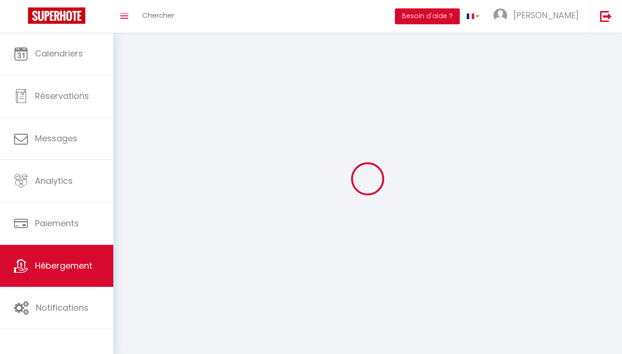
select select
select select "1"
select select
select select "28"
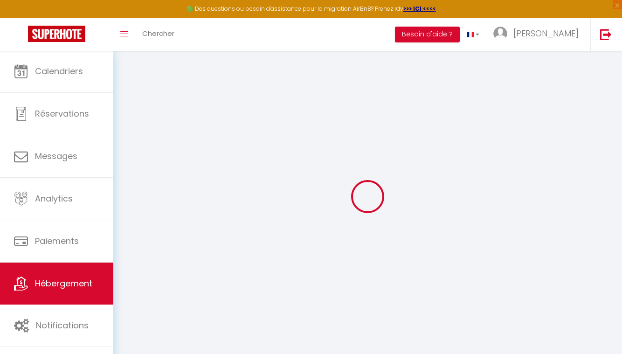
select select
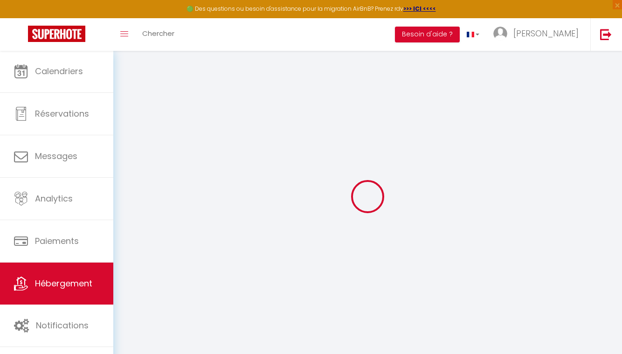
select select
checkbox input "false"
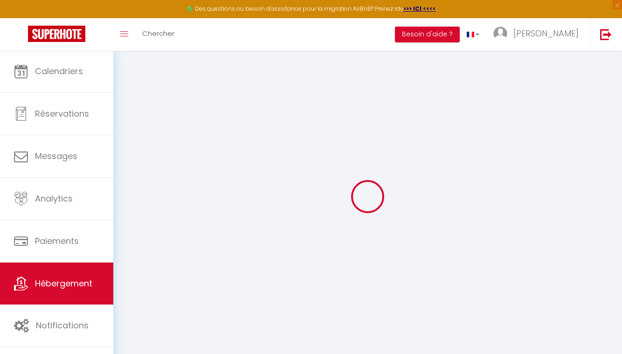
select select
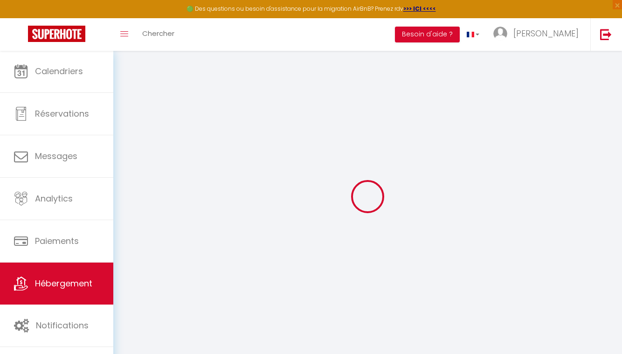
select select
checkbox input "false"
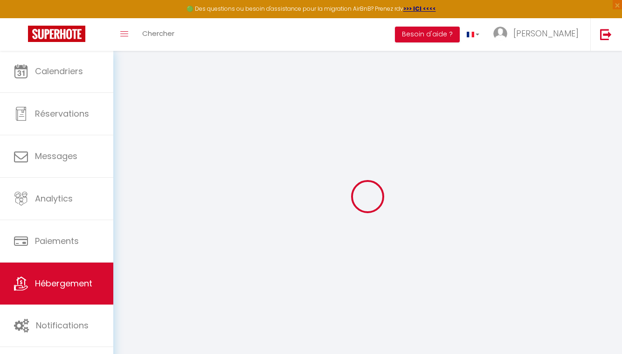
checkbox input "false"
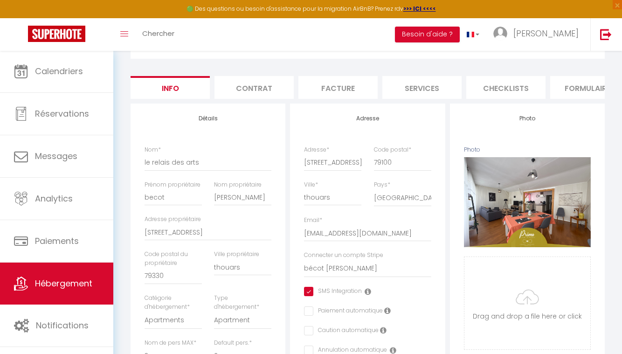
scroll to position [34, 0]
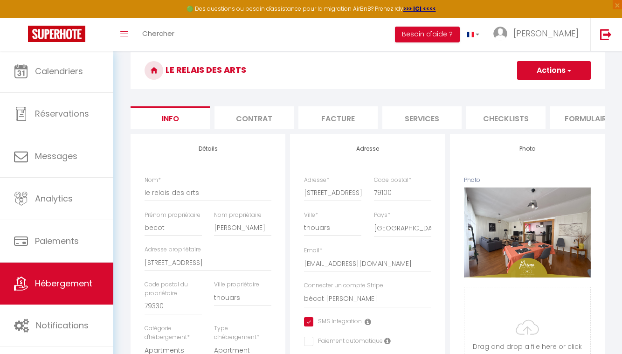
click at [266, 125] on li "Contrat" at bounding box center [253, 117] width 79 height 23
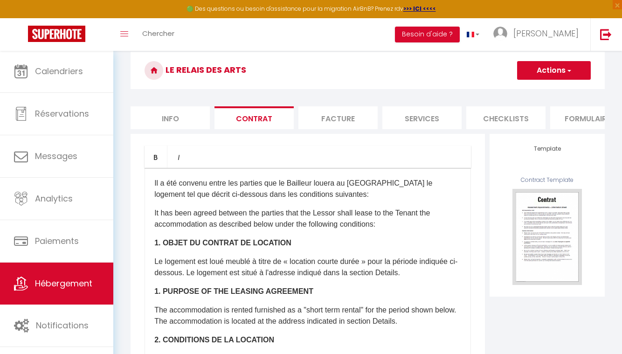
click at [345, 126] on li "Facture" at bounding box center [337, 117] width 79 height 23
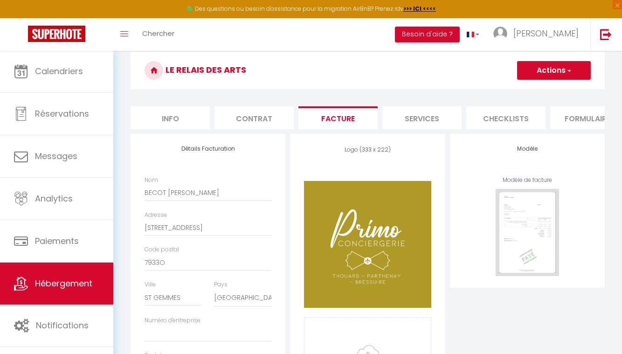
click at [431, 119] on li "Services" at bounding box center [421, 117] width 79 height 23
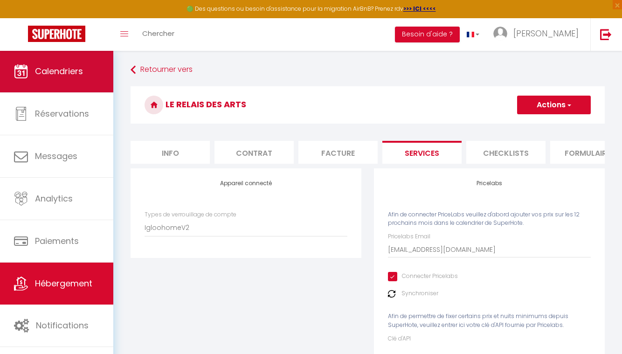
click at [86, 60] on link "Calendriers" at bounding box center [56, 71] width 113 height 42
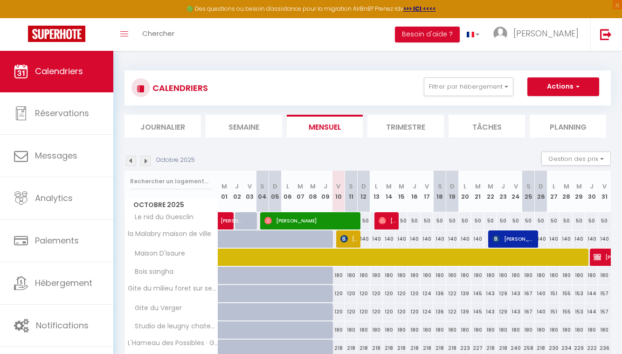
click at [524, 241] on span "[PERSON_NAME]" at bounding box center [513, 239] width 42 height 18
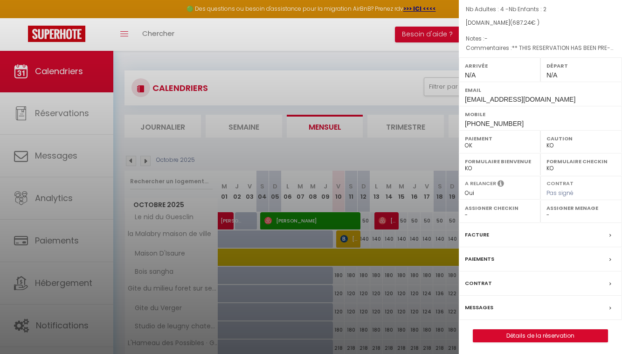
scroll to position [78, 0]
click at [502, 310] on div "Messages" at bounding box center [539, 308] width 163 height 24
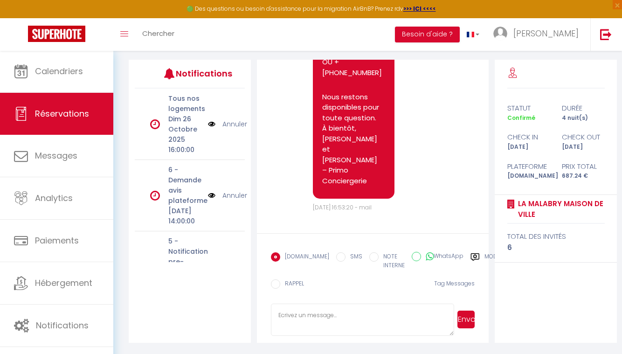
scroll to position [112, 0]
click at [318, 313] on textarea at bounding box center [363, 319] width 184 height 33
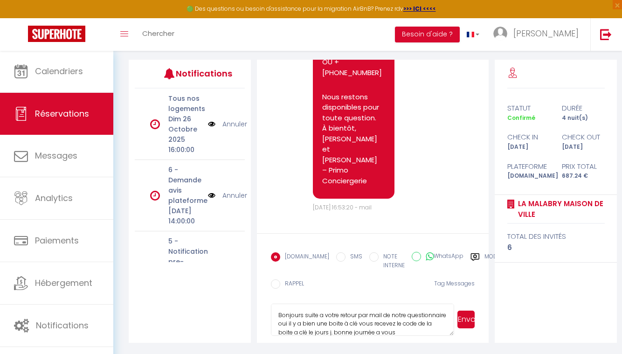
click at [469, 324] on button "Envoyer" at bounding box center [465, 319] width 17 height 18
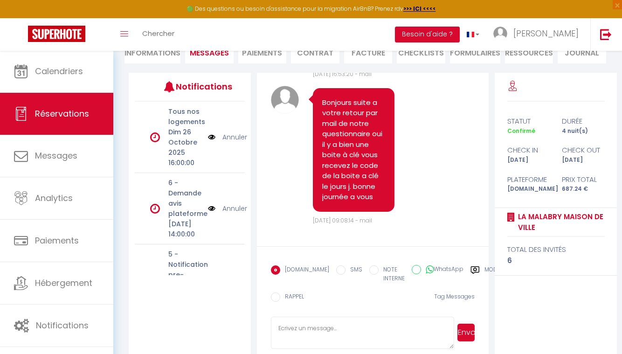
scroll to position [1413, 0]
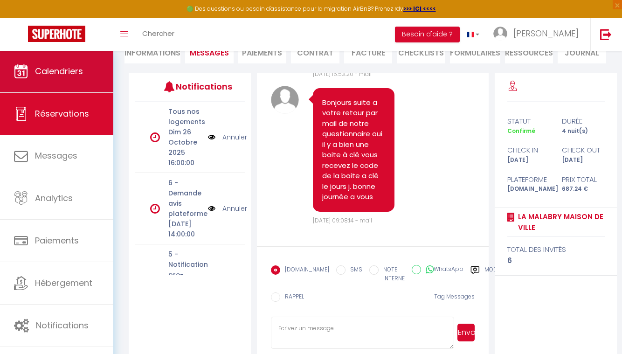
click at [36, 67] on span "Calendriers" at bounding box center [59, 71] width 48 height 12
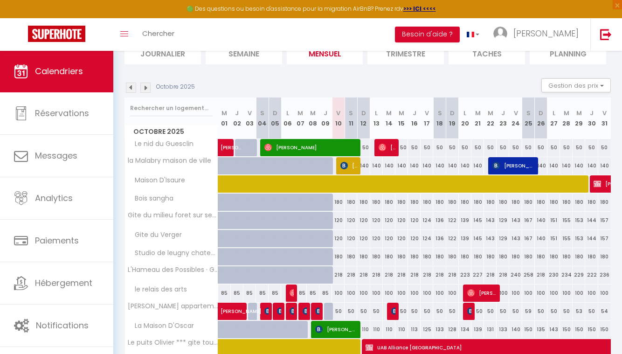
scroll to position [73, 0]
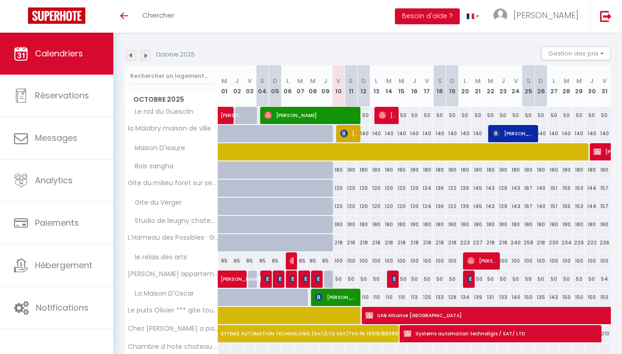
scroll to position [96, 0]
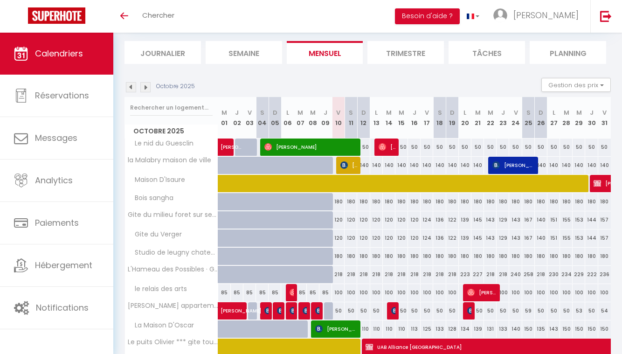
scroll to position [70, 0]
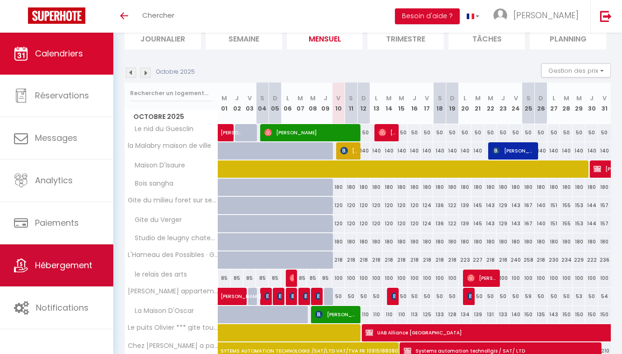
click at [55, 263] on span "Hébergement" at bounding box center [63, 265] width 57 height 12
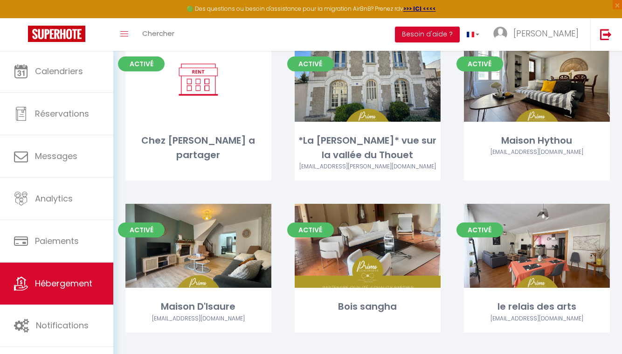
scroll to position [430, 0]
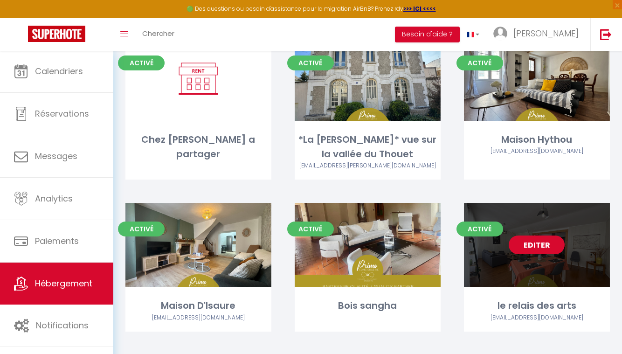
click at [536, 235] on link "Editer" at bounding box center [536, 244] width 56 height 19
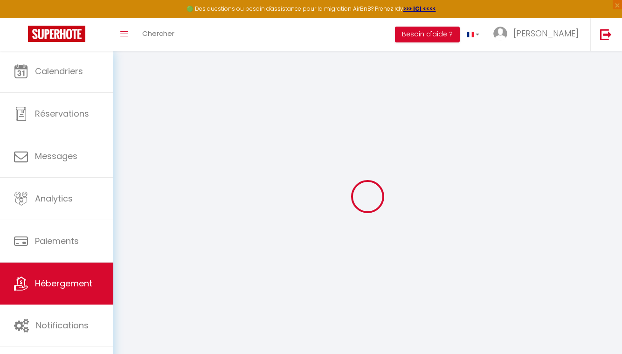
checkbox input "true"
checkbox input "false"
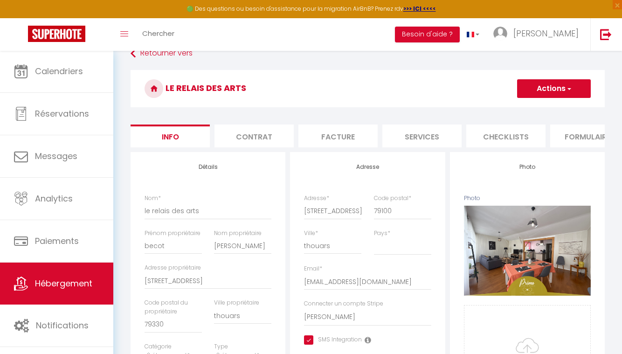
scroll to position [26, 0]
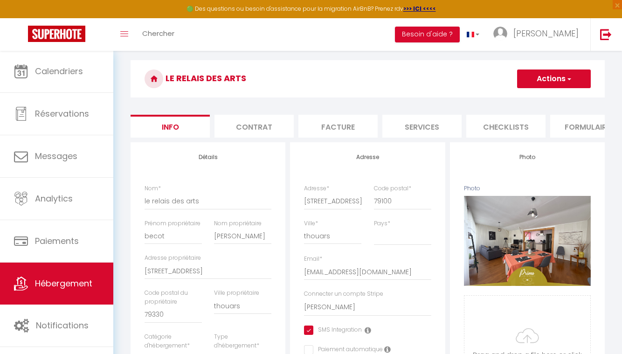
click at [414, 123] on li "Services" at bounding box center [421, 126] width 79 height 23
checkbox input "true"
checkbox input "false"
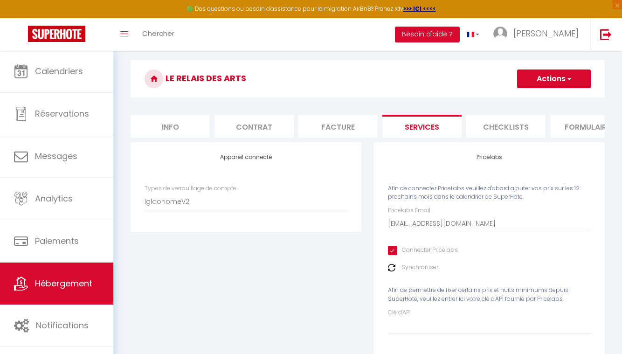
click at [556, 78] on button "Actions" at bounding box center [554, 78] width 74 height 19
click at [557, 98] on link "Enregistrer" at bounding box center [553, 99] width 74 height 12
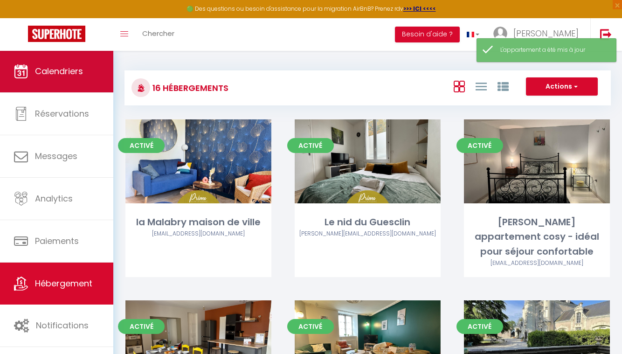
click at [80, 79] on link "Calendriers" at bounding box center [56, 71] width 113 height 42
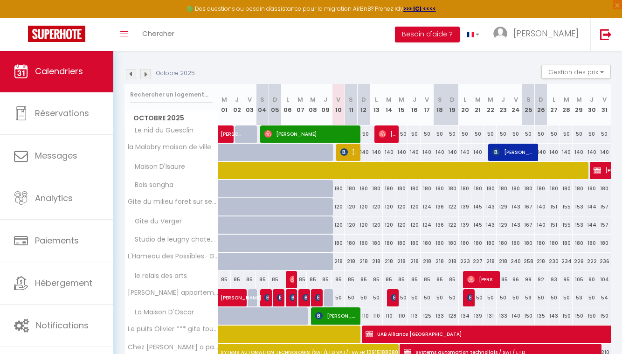
scroll to position [88, 0]
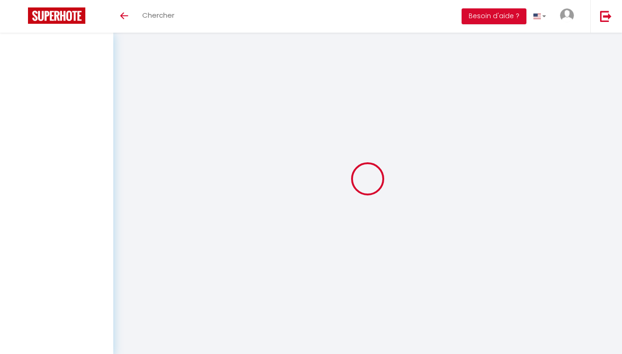
scroll to position [33, 0]
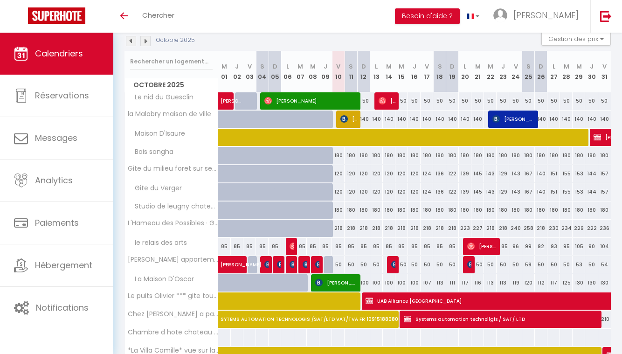
scroll to position [104, 0]
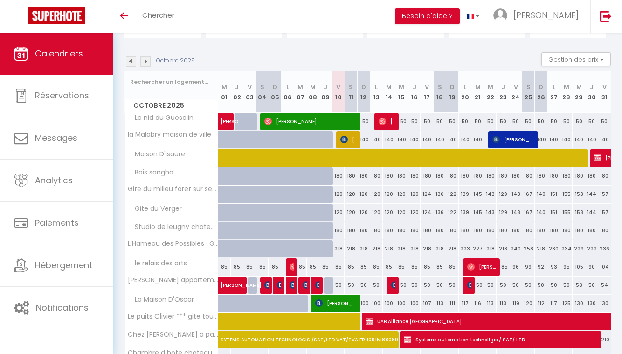
scroll to position [100, 0]
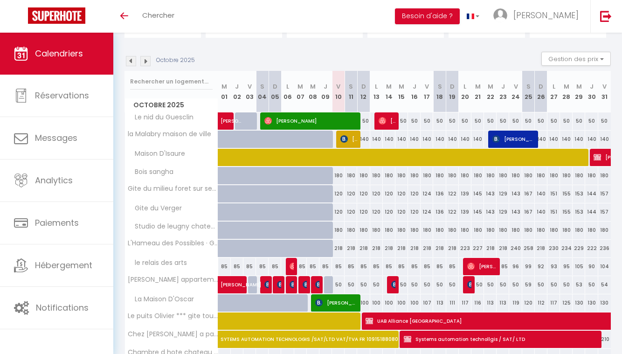
scroll to position [85, 0]
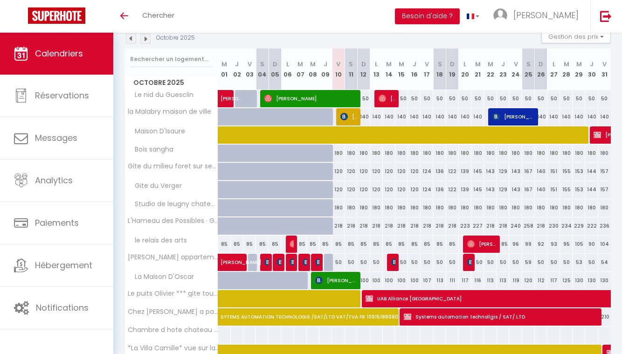
scroll to position [109, 0]
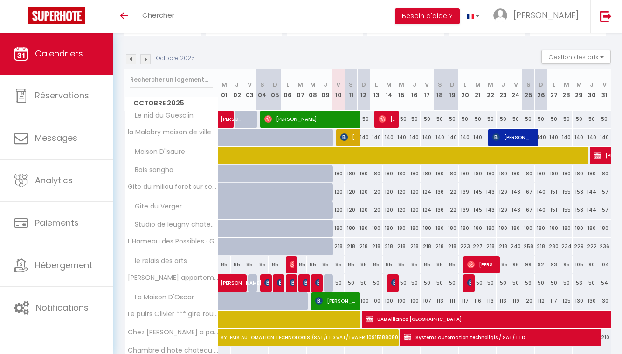
scroll to position [84, 0]
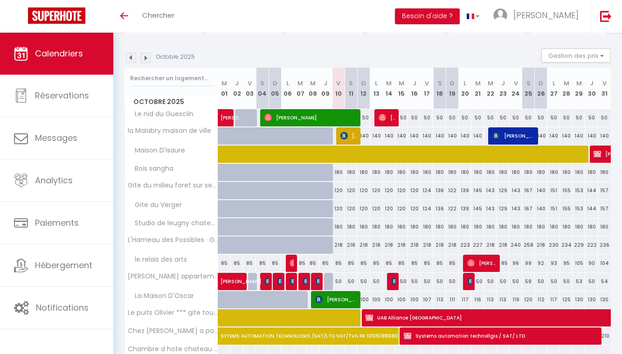
scroll to position [86, 0]
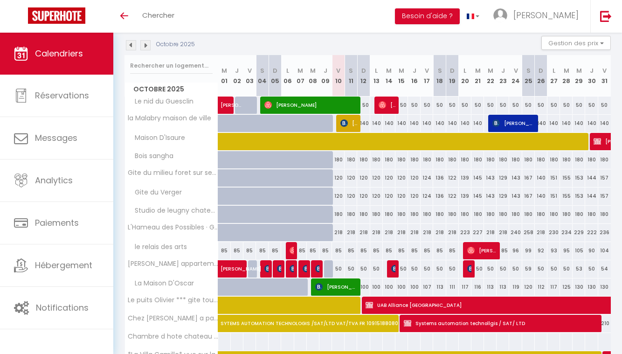
scroll to position [103, 0]
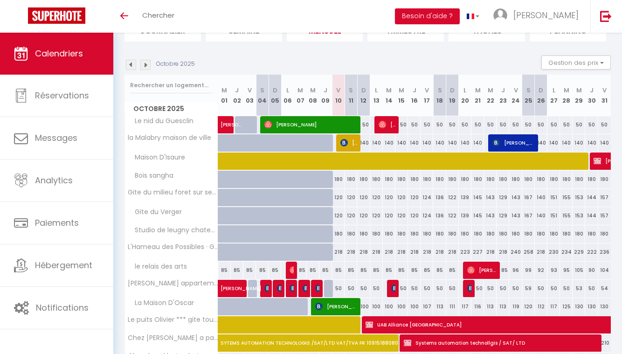
scroll to position [89, 0]
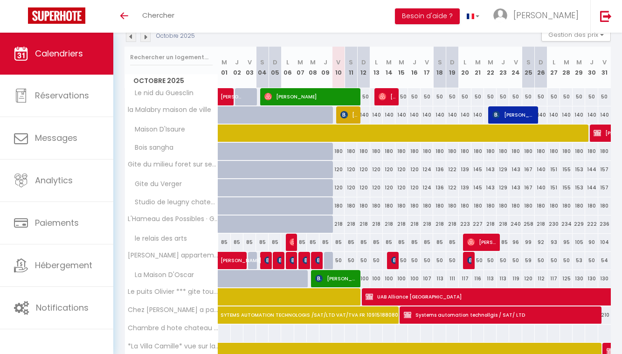
scroll to position [108, 0]
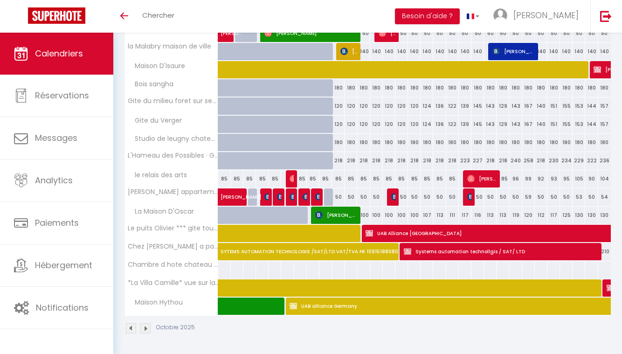
scroll to position [169, 0]
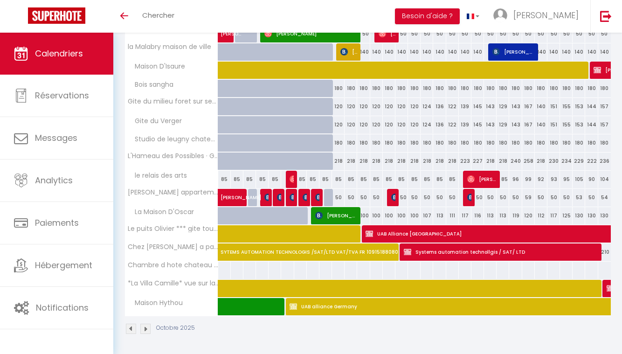
click at [580, 216] on div "130" at bounding box center [578, 215] width 13 height 17
type input "130"
type input "Mer 29 Octobre 2025"
type input "Jeu 30 Octobre 2025"
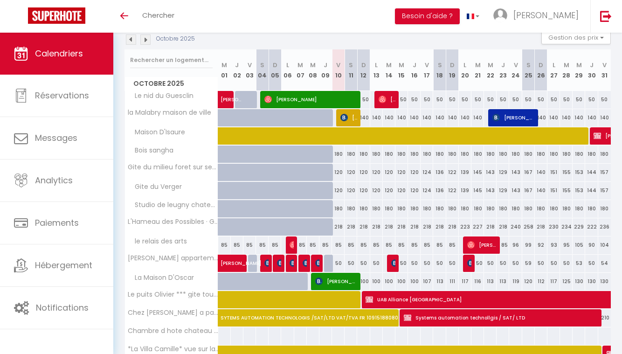
scroll to position [119, 0]
